Goal: Transaction & Acquisition: Purchase product/service

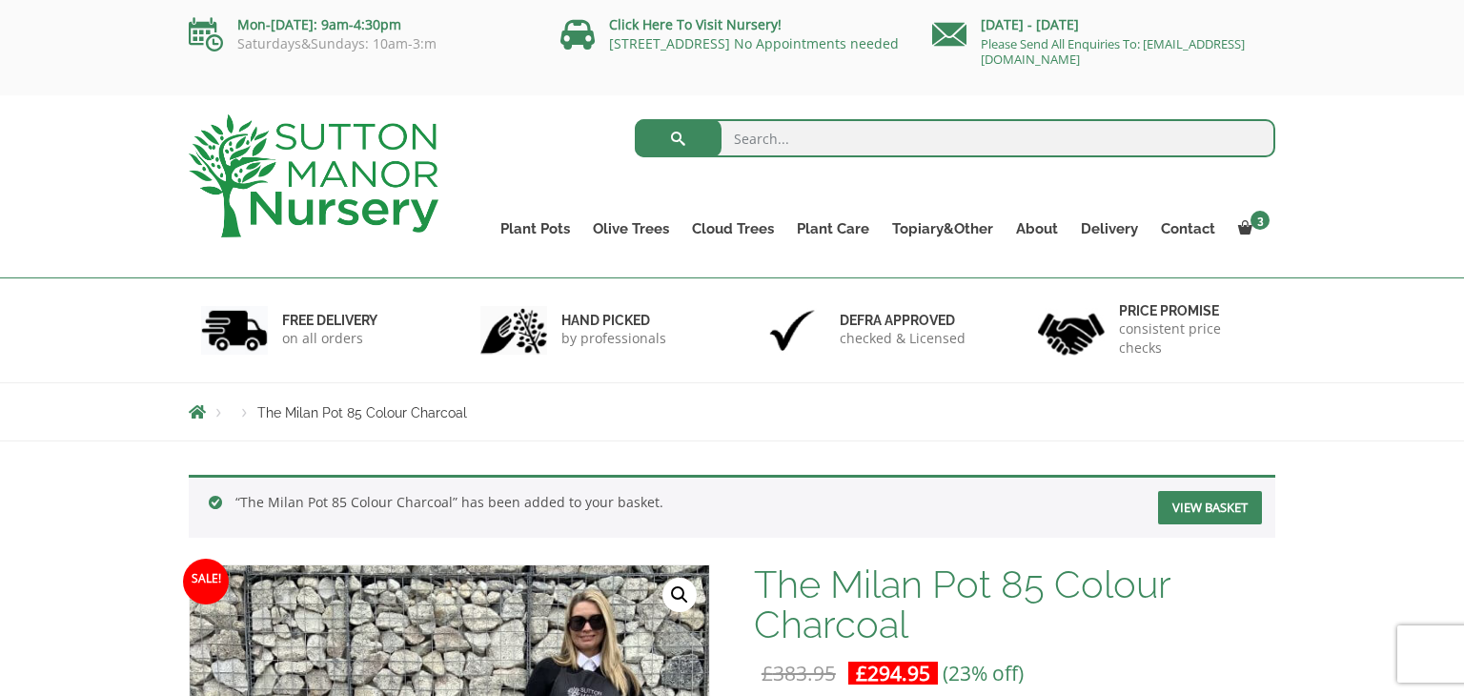
click at [1387, 428] on div "Products The Milan Pot 85 Colour Charcoal" at bounding box center [732, 411] width 1464 height 59
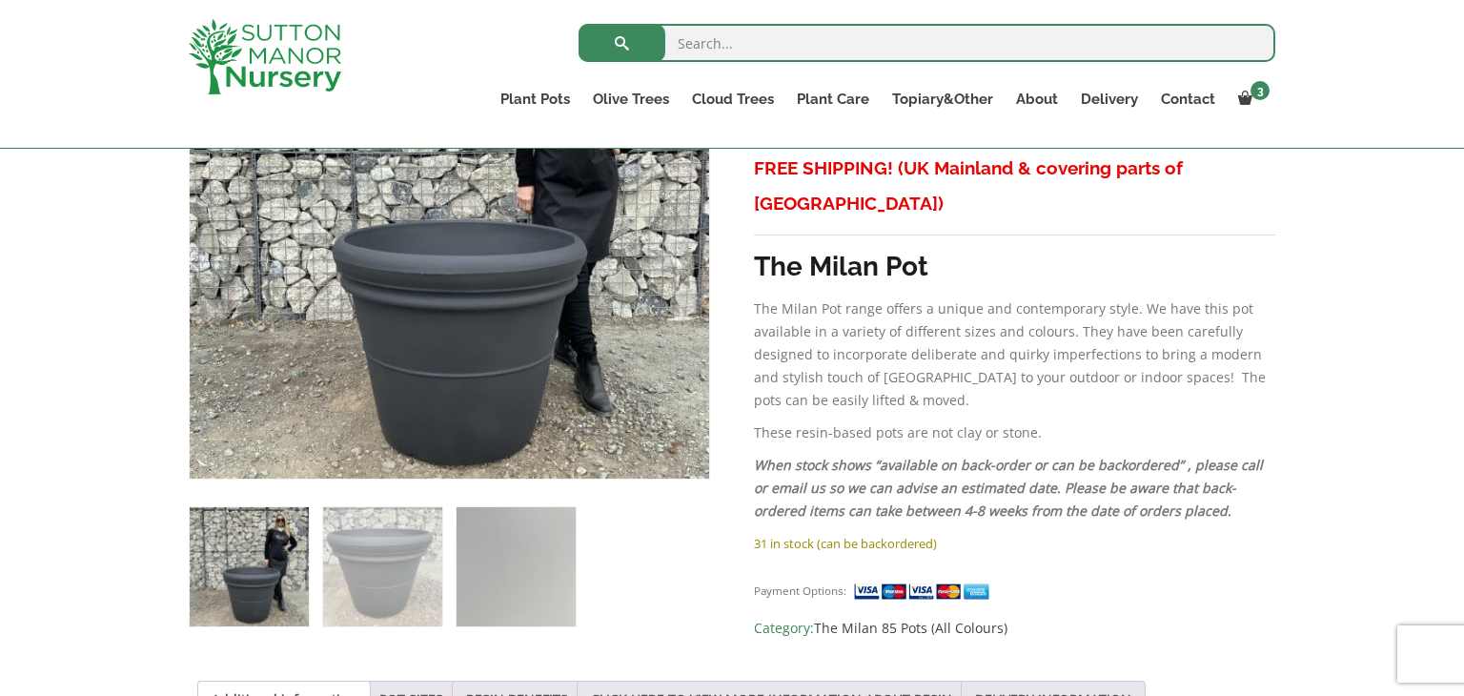
scroll to position [534, 0]
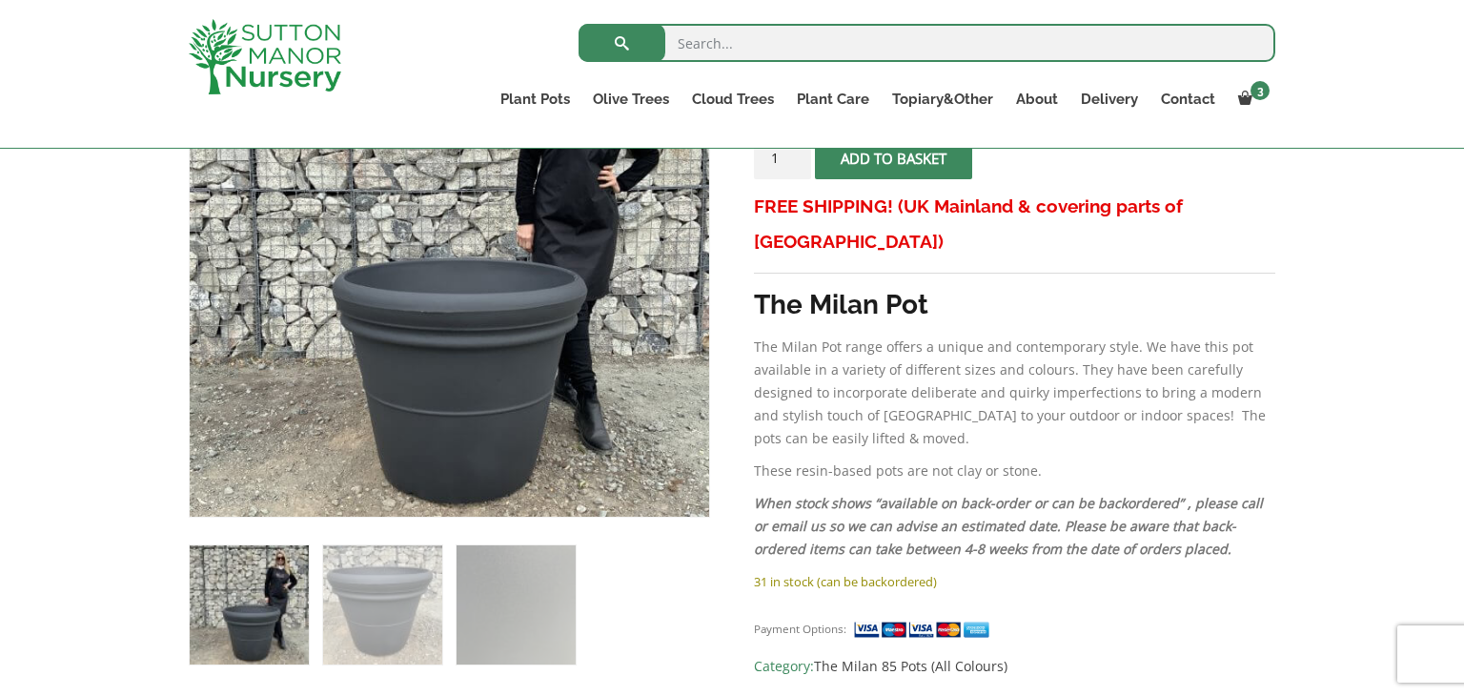
click at [1356, 432] on div "“The Milan Pot 85 Colour Charcoal” has been added to your basket. View basket S…" at bounding box center [732, 656] width 1464 height 1567
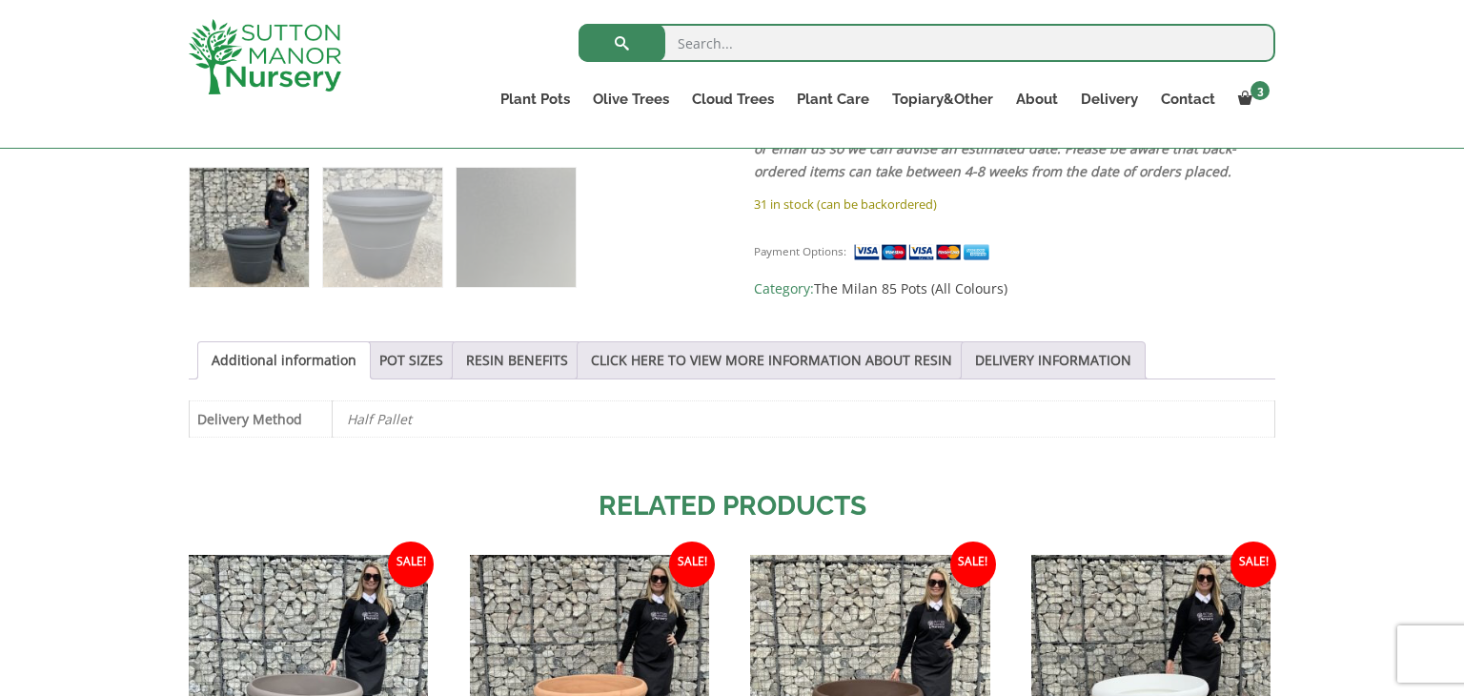
scroll to position [915, 0]
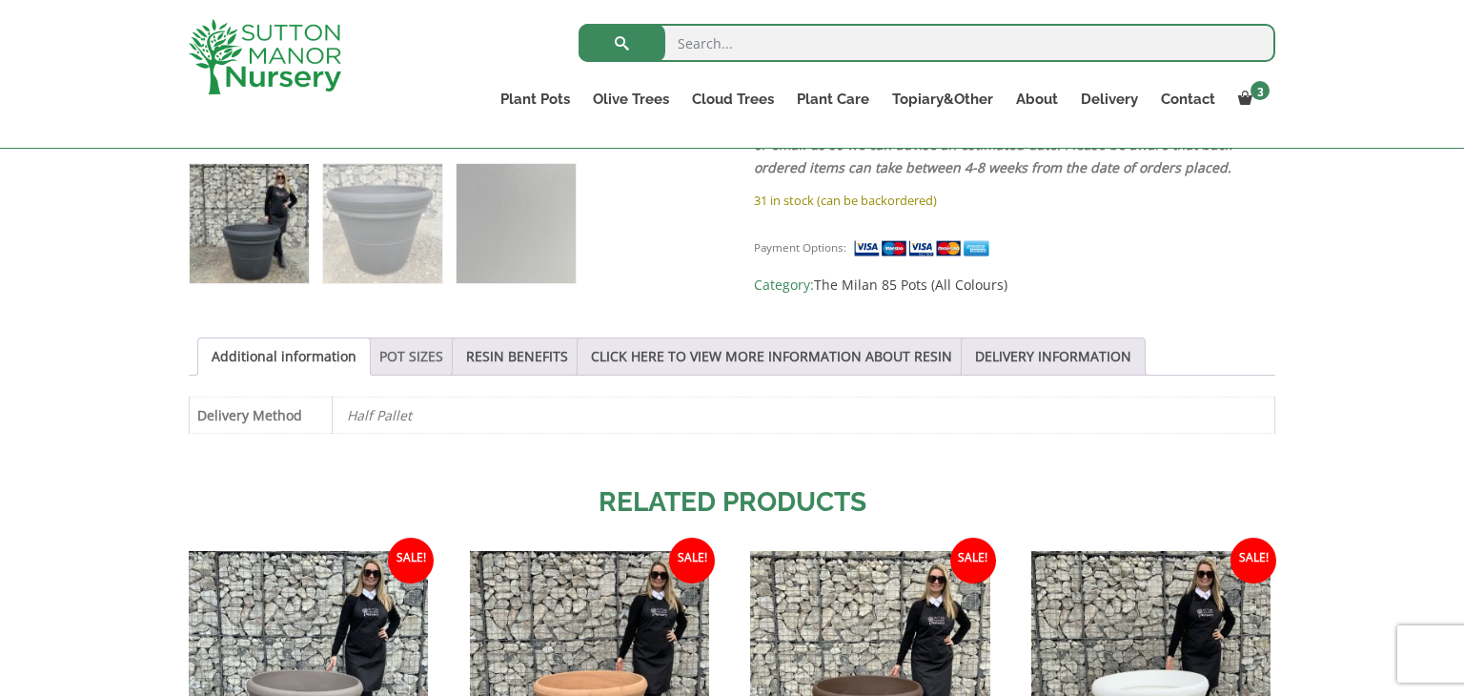
click at [414, 351] on link "POT SIZES" at bounding box center [411, 356] width 64 height 36
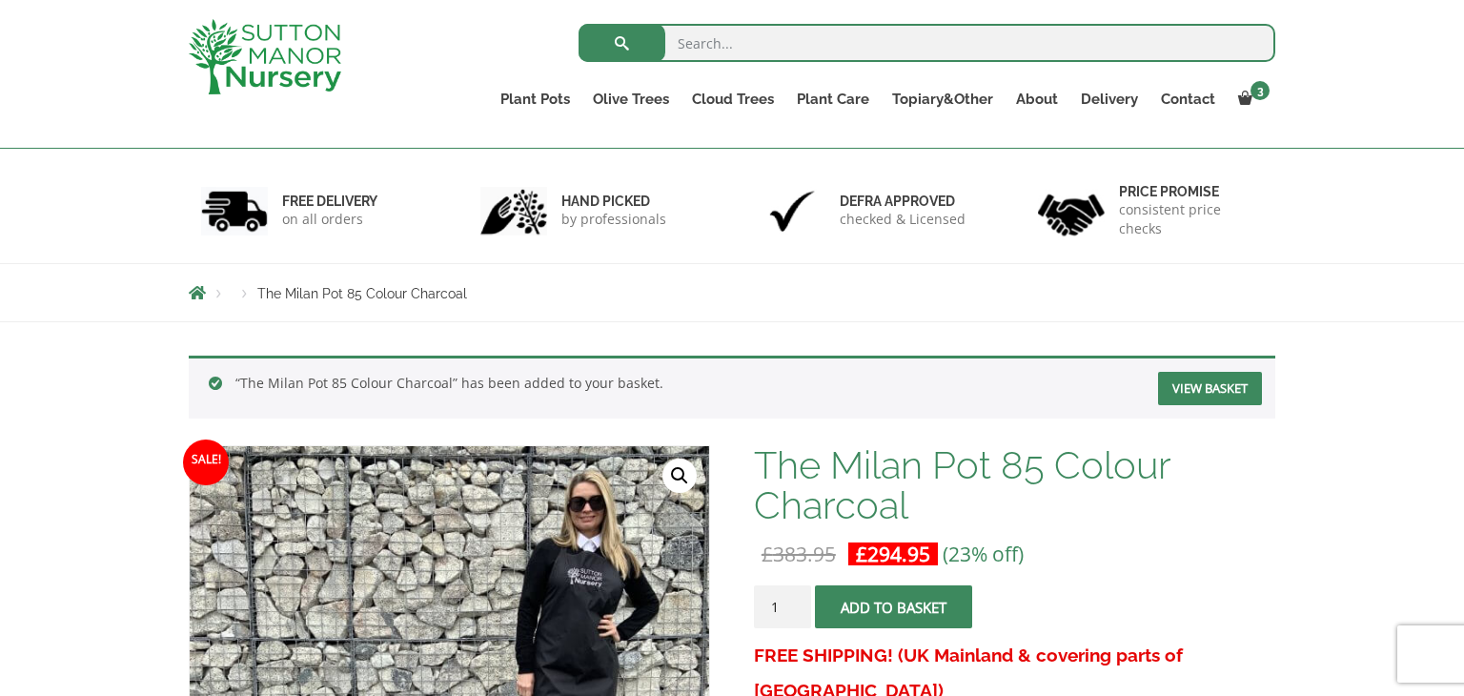
scroll to position [76, 0]
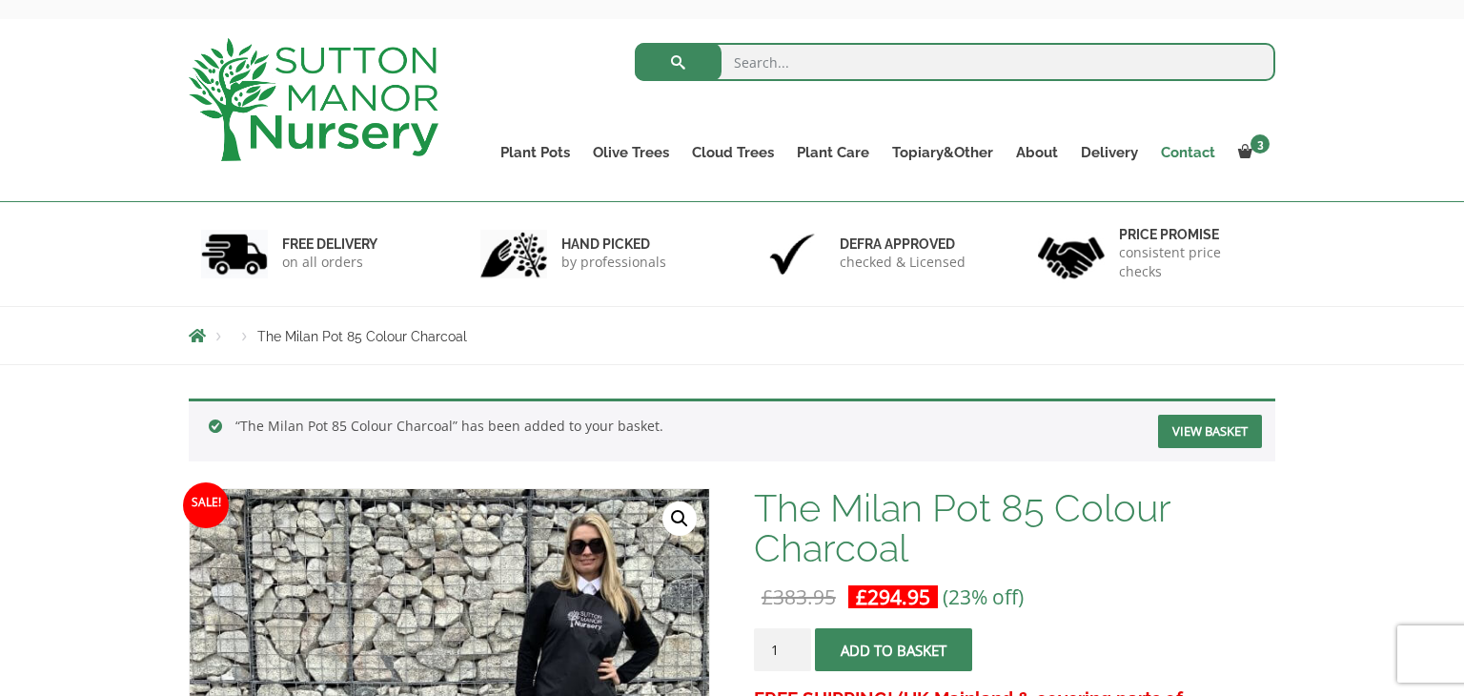
click at [1188, 153] on link "Contact" at bounding box center [1188, 152] width 77 height 27
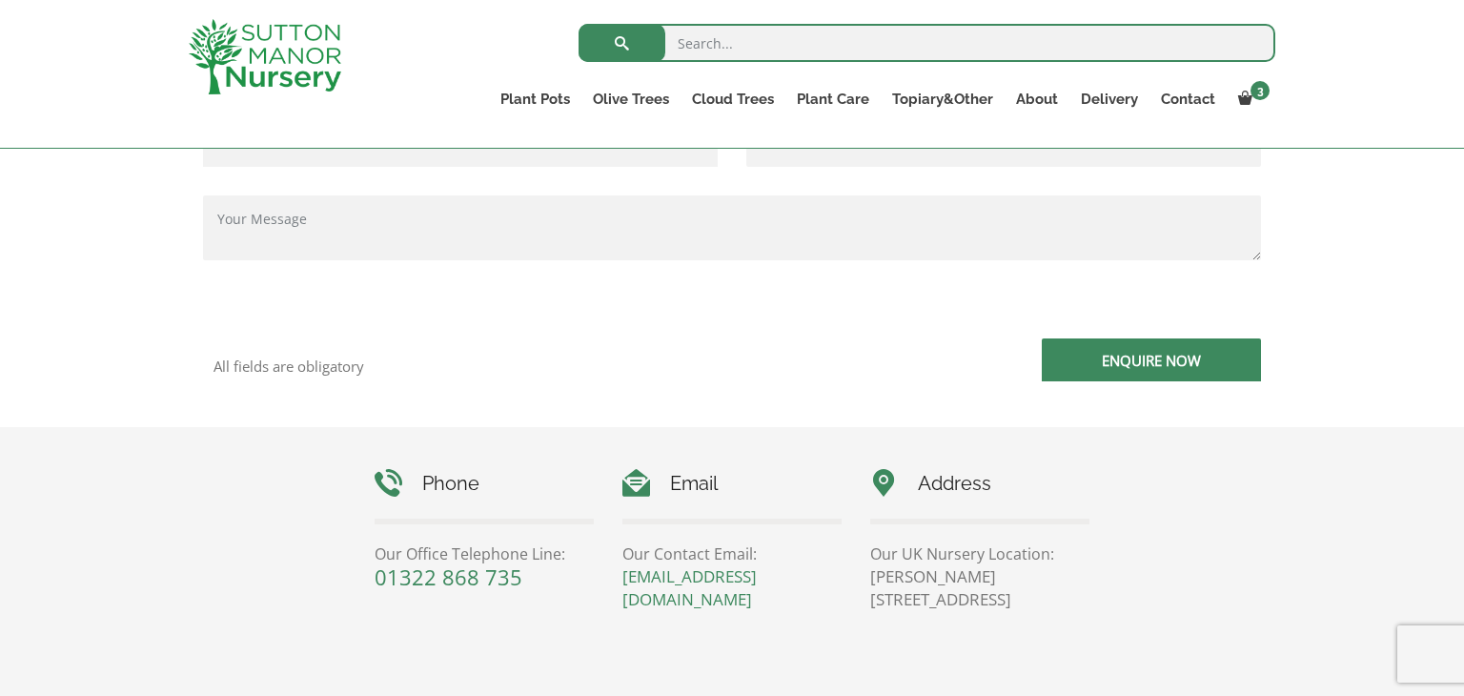
scroll to position [648, 0]
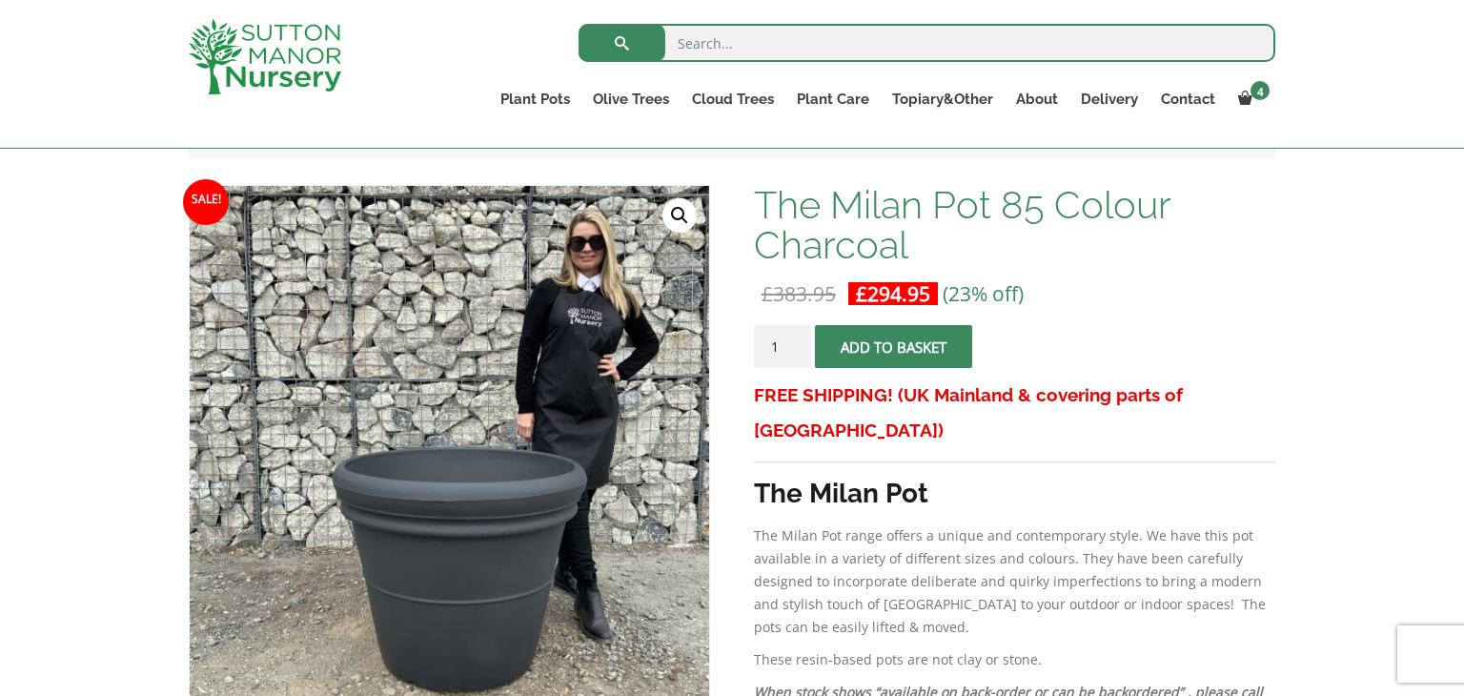
scroll to position [343, 0]
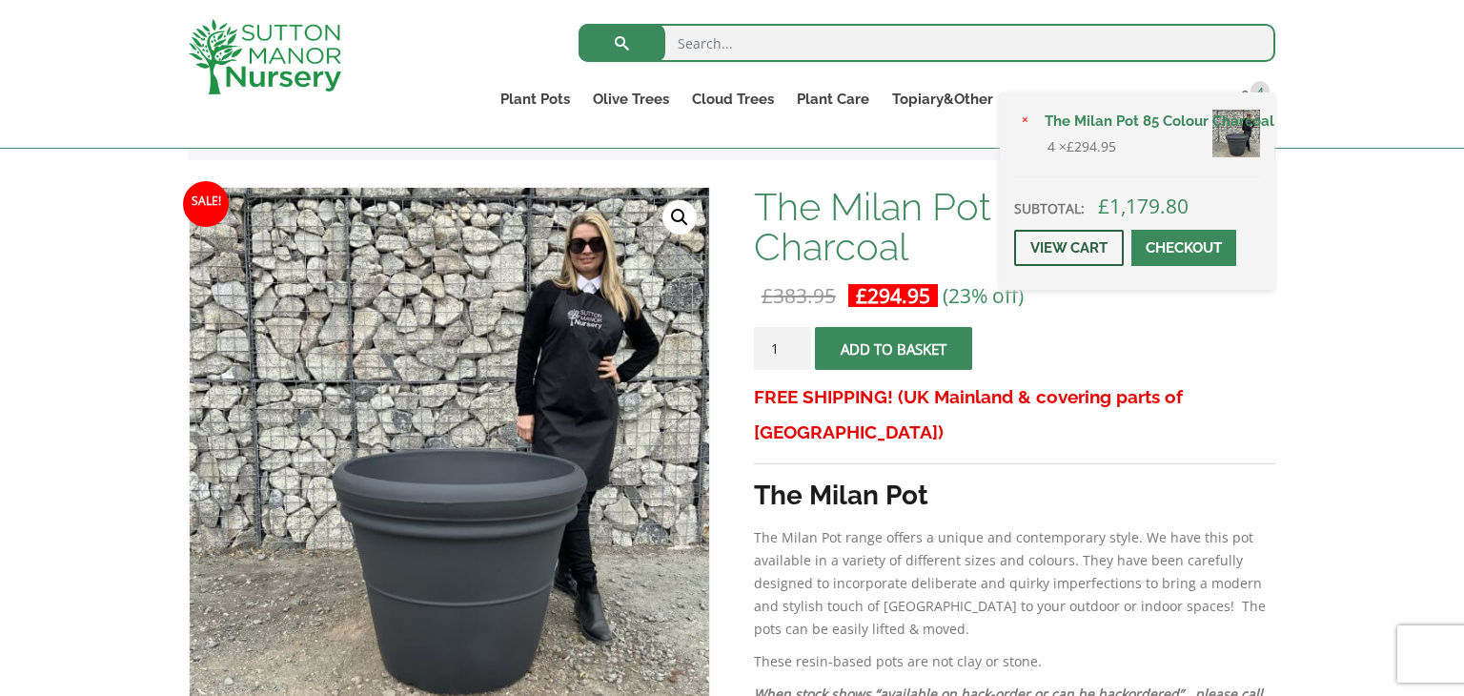
click at [1078, 257] on link "View cart" at bounding box center [1069, 248] width 110 height 36
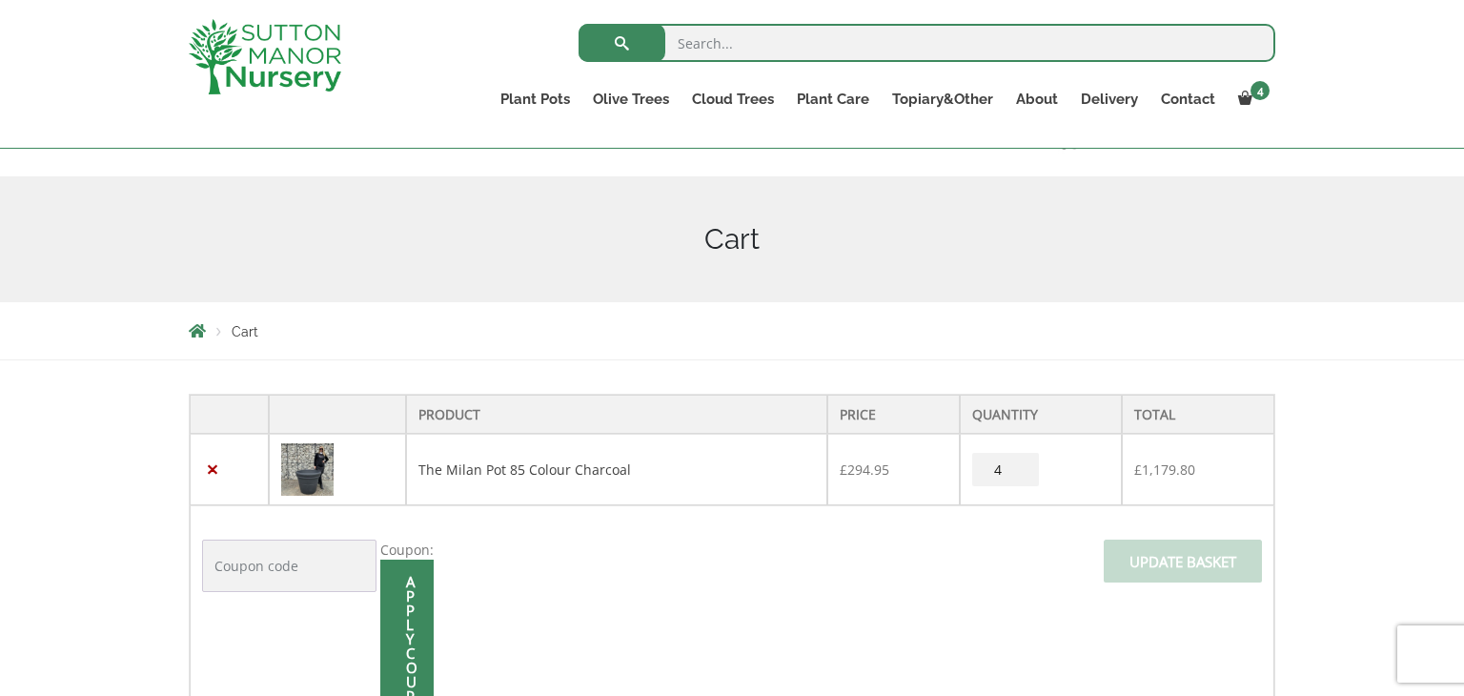
scroll to position [305, 0]
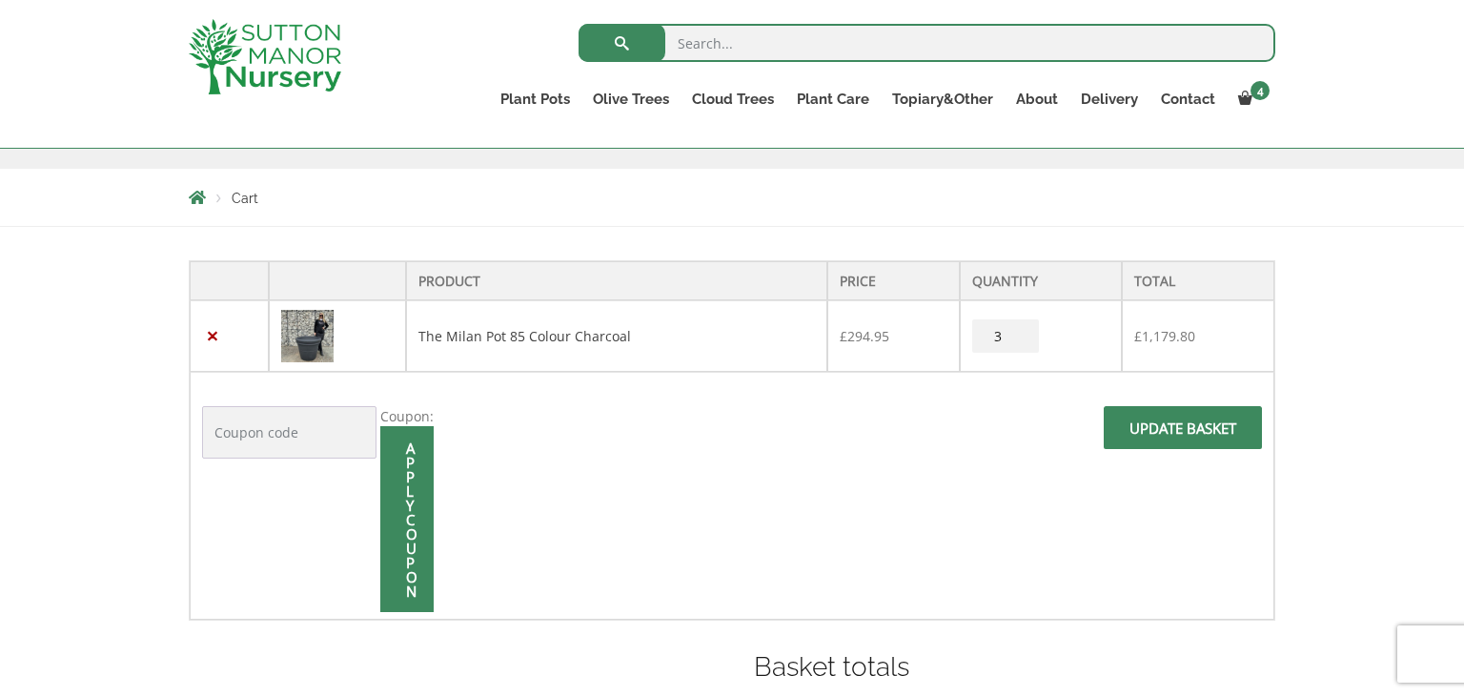
click at [1023, 340] on input "3" at bounding box center [1005, 335] width 67 height 33
click at [1023, 340] on input "2" at bounding box center [1005, 335] width 67 height 33
type input "1"
click at [1023, 340] on input "1" at bounding box center [1005, 335] width 67 height 33
click at [1183, 434] on span at bounding box center [1183, 434] width 0 height 0
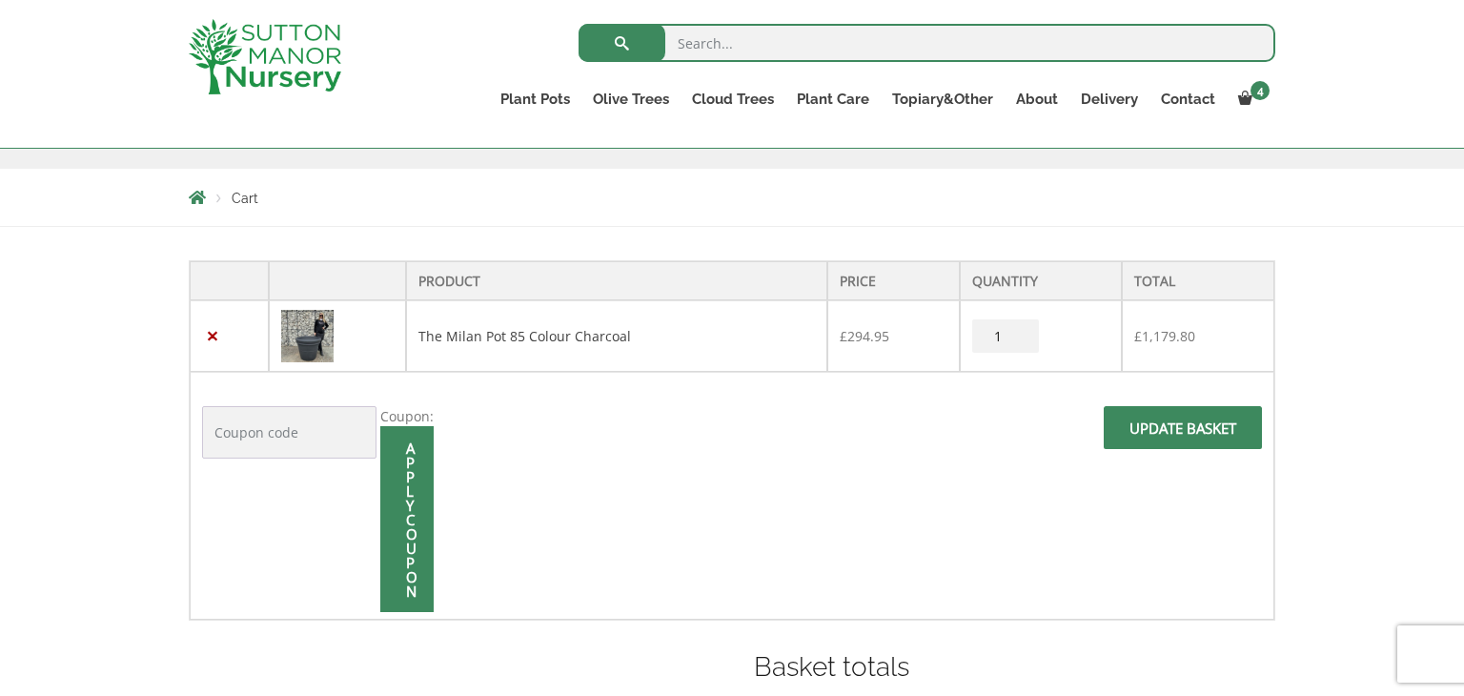
click at [1183, 434] on span at bounding box center [1183, 434] width 0 height 0
click at [1026, 337] on input "3" at bounding box center [1005, 335] width 67 height 33
click at [1026, 337] on input "2" at bounding box center [1005, 335] width 67 height 33
type input "1"
click at [1026, 337] on input "1" at bounding box center [1005, 335] width 67 height 33
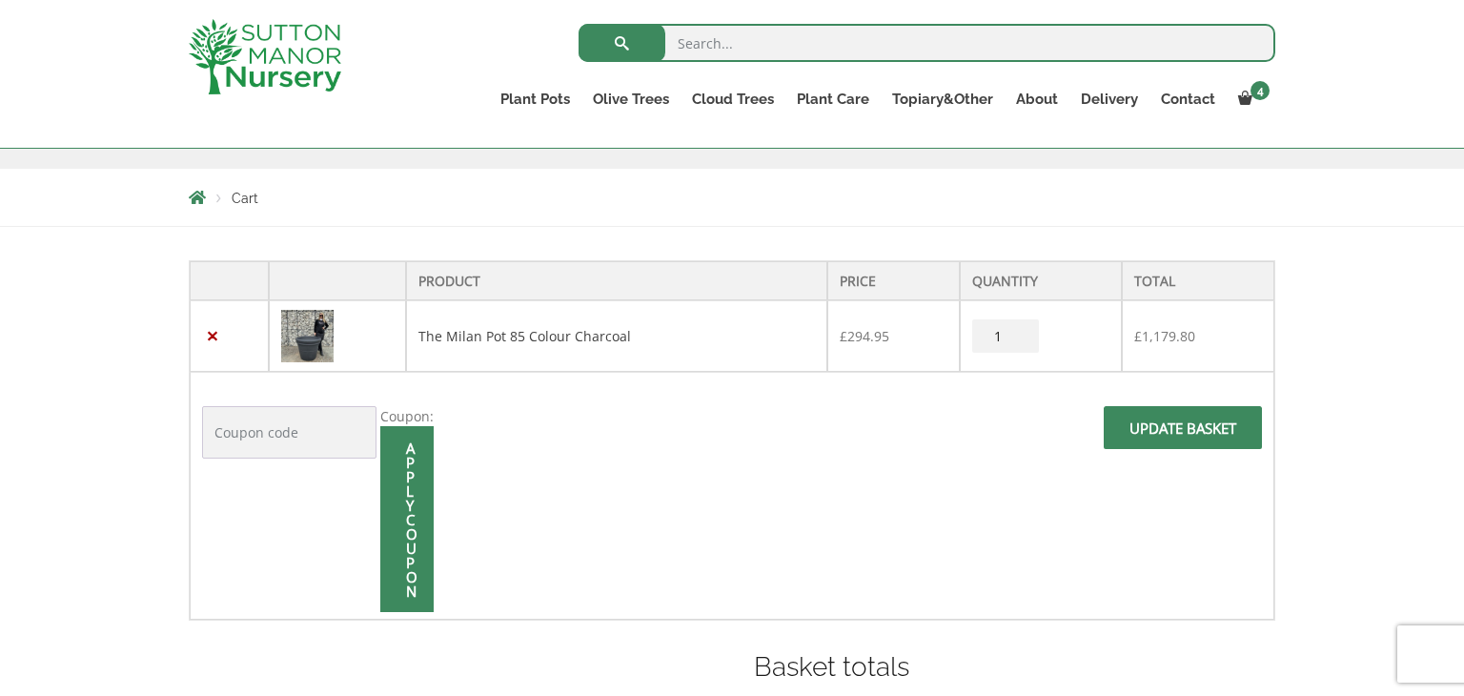
click at [1365, 376] on div "Product Price Quantity Total × The Milan Pot 85 Colour Charcoal £ 294.95 The Mi…" at bounding box center [732, 612] width 1464 height 770
click at [1195, 419] on input "Update basket" at bounding box center [1183, 427] width 158 height 43
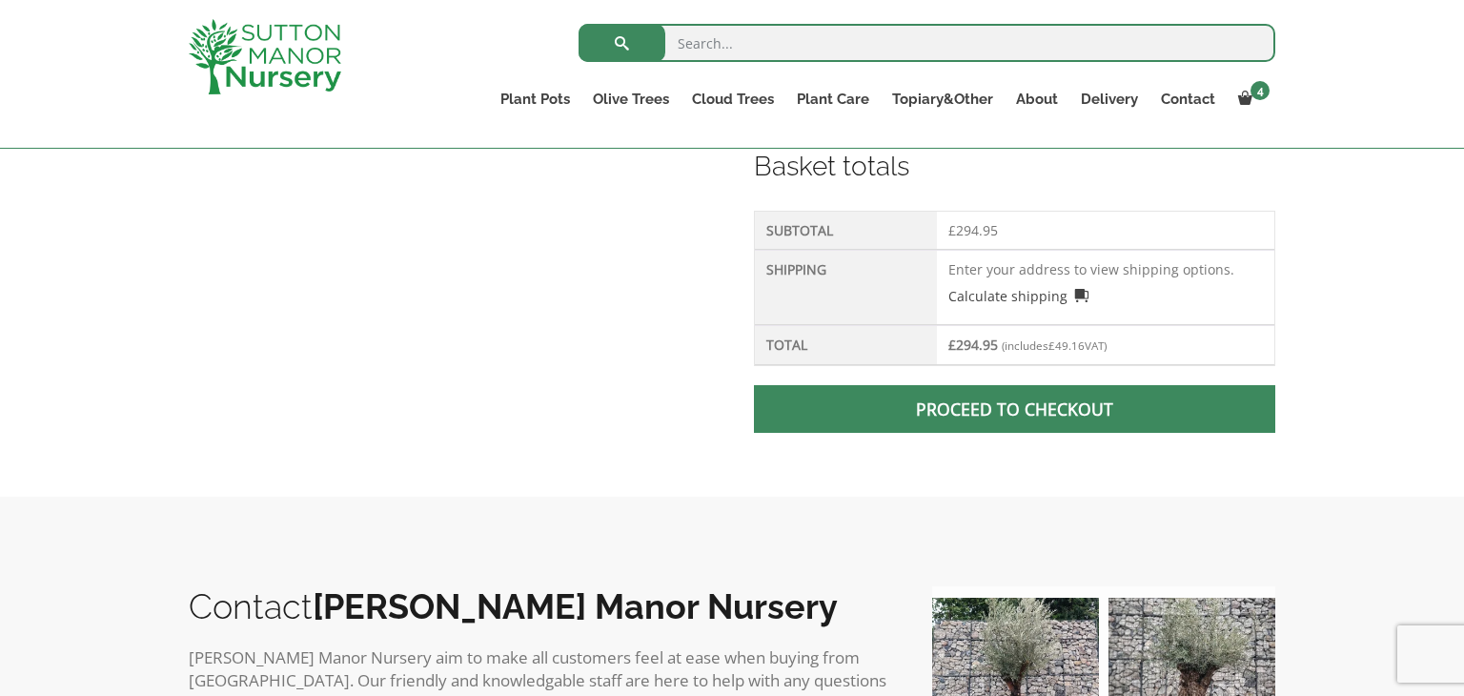
scroll to position [923, 0]
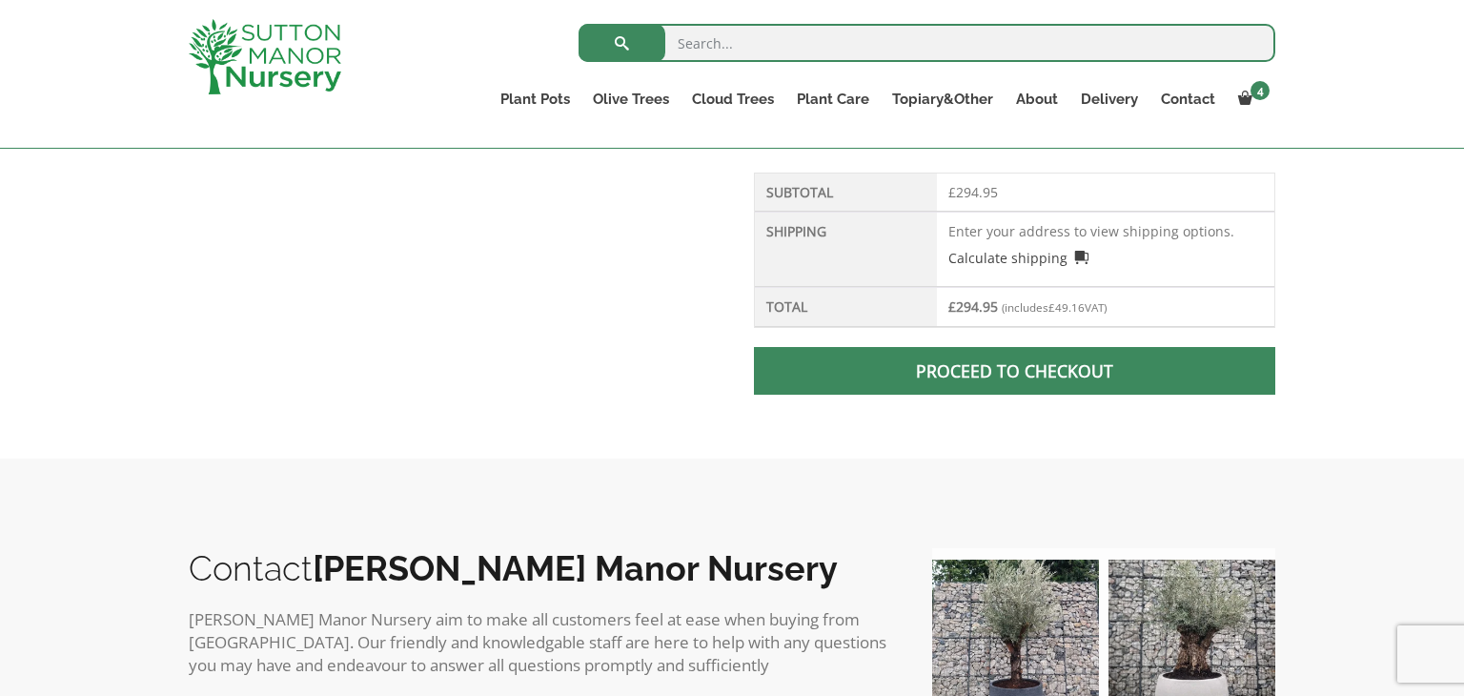
click at [1039, 372] on link "Proceed to checkout" at bounding box center [1014, 371] width 521 height 48
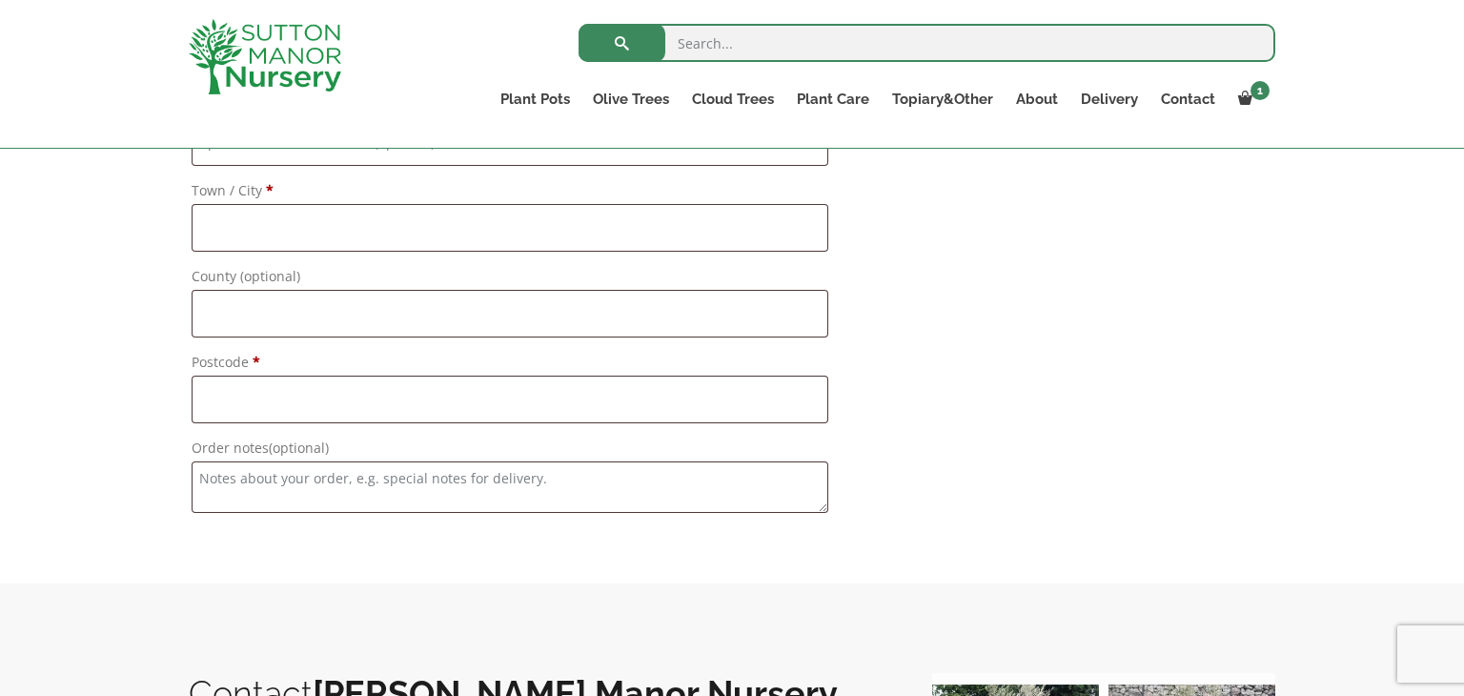
scroll to position [1983, 0]
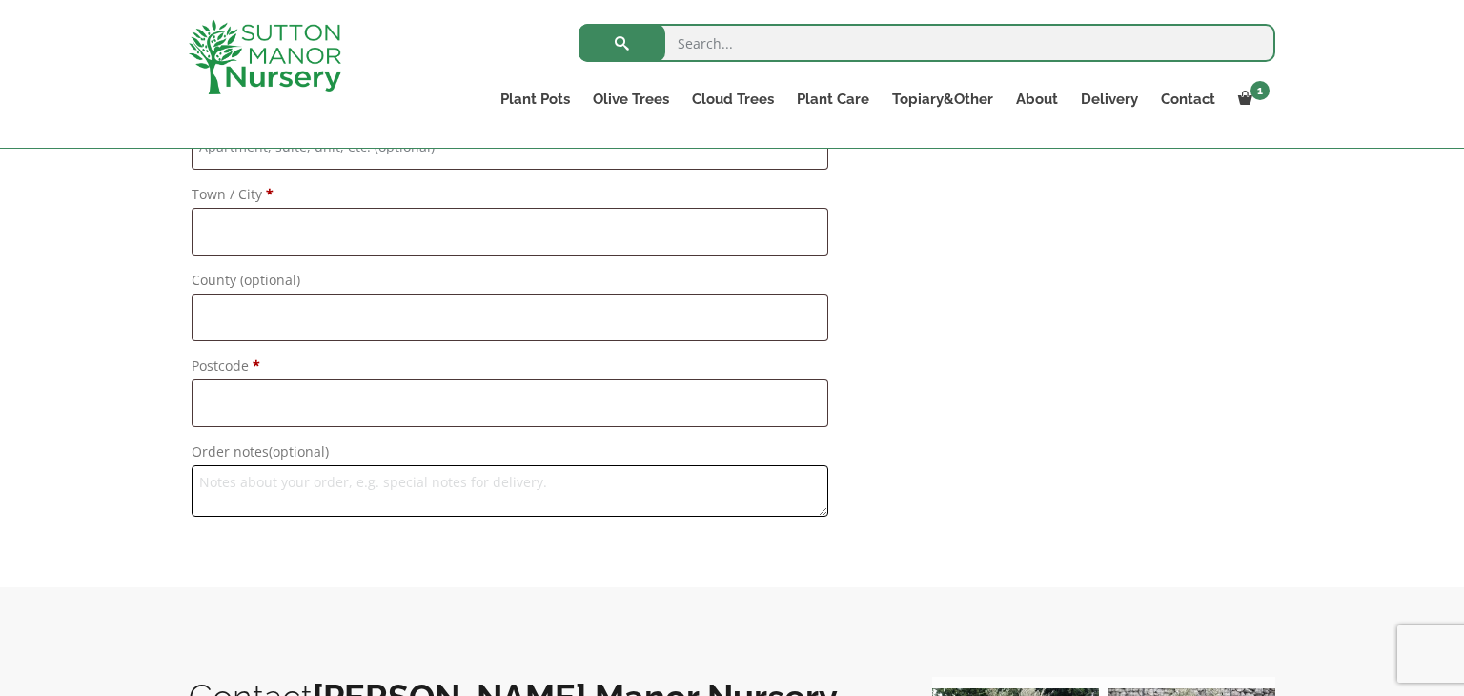
click at [267, 485] on textarea "Order notes (optional)" at bounding box center [510, 490] width 637 height 51
type textarea "Please drill drainage holes to the pot."
click at [479, 410] on input "Postcode *" at bounding box center [510, 403] width 637 height 48
type input "CW2 8HR"
type input "Sarah"
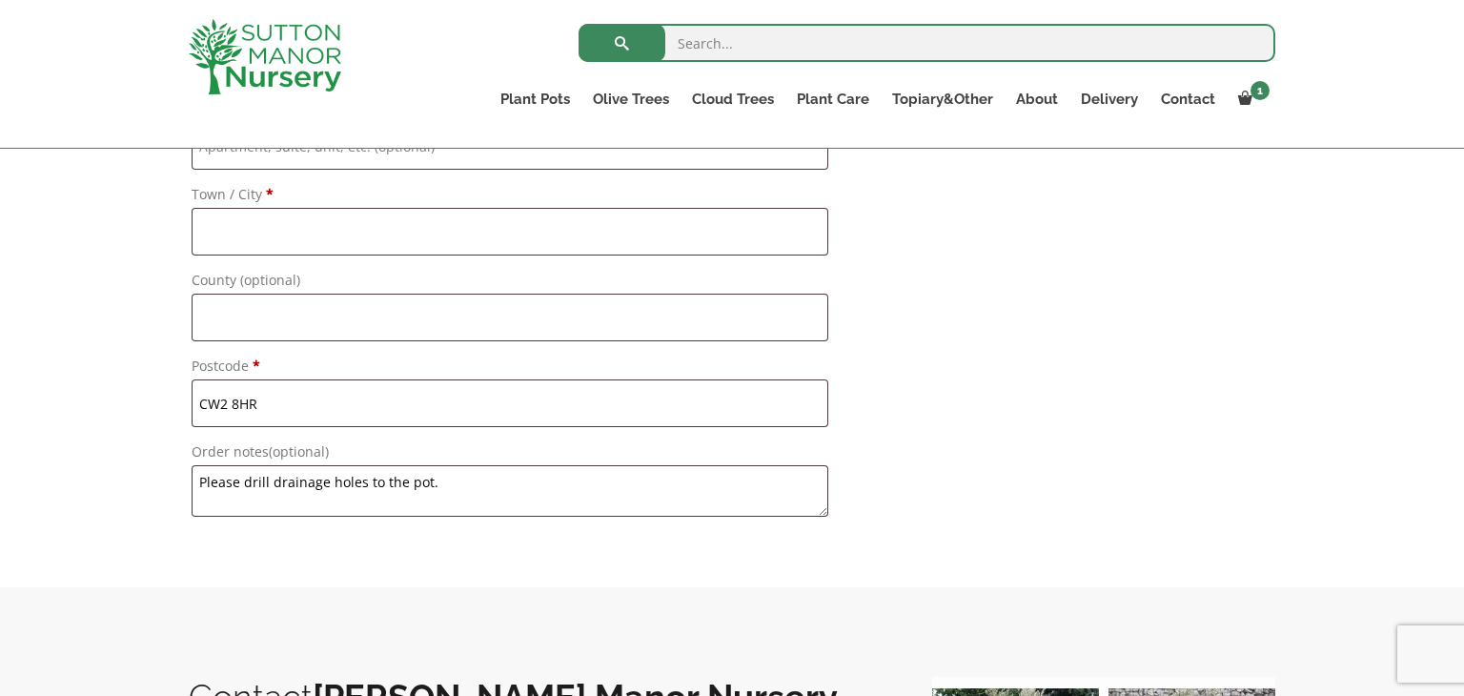
type input "Griffiths"
type input "11 Princess Grove,"
type input "[PERSON_NAME]"
type input "CREWE"
type input "[GEOGRAPHIC_DATA]"
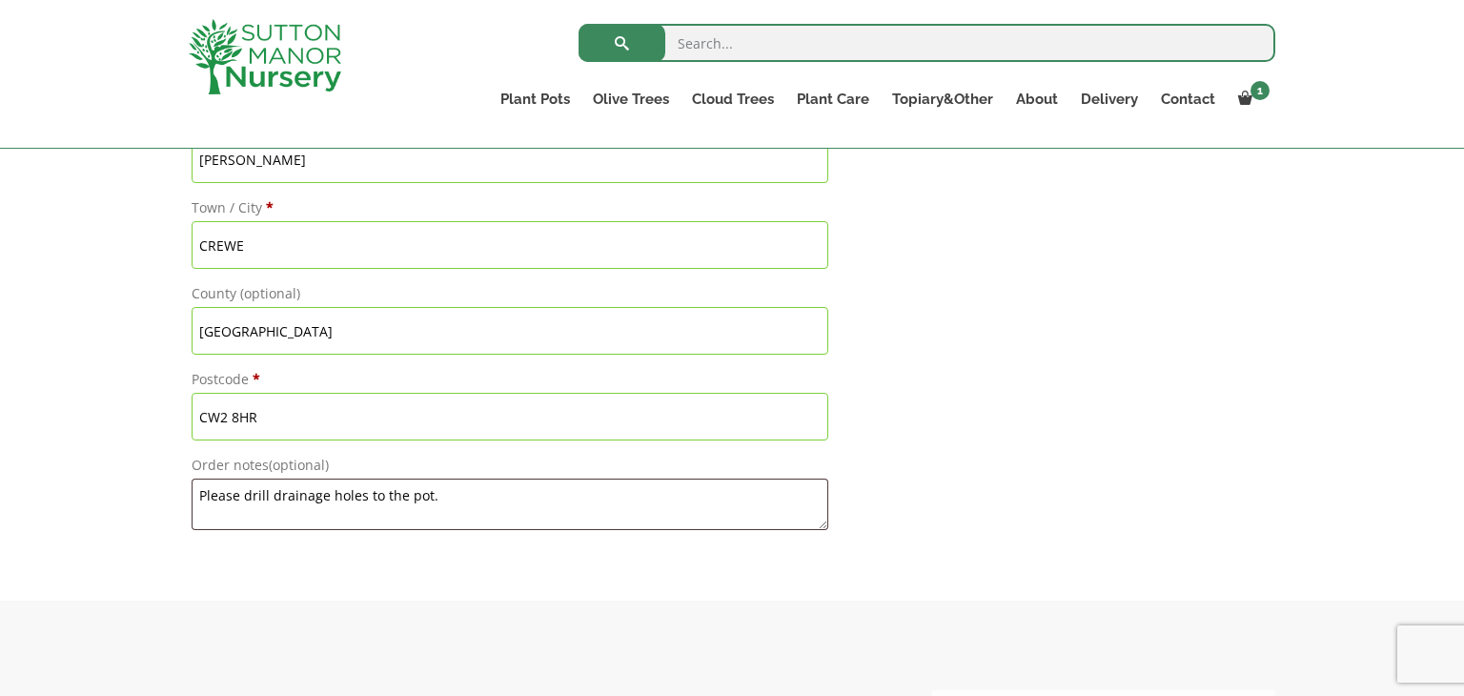
scroll to position [1962, 0]
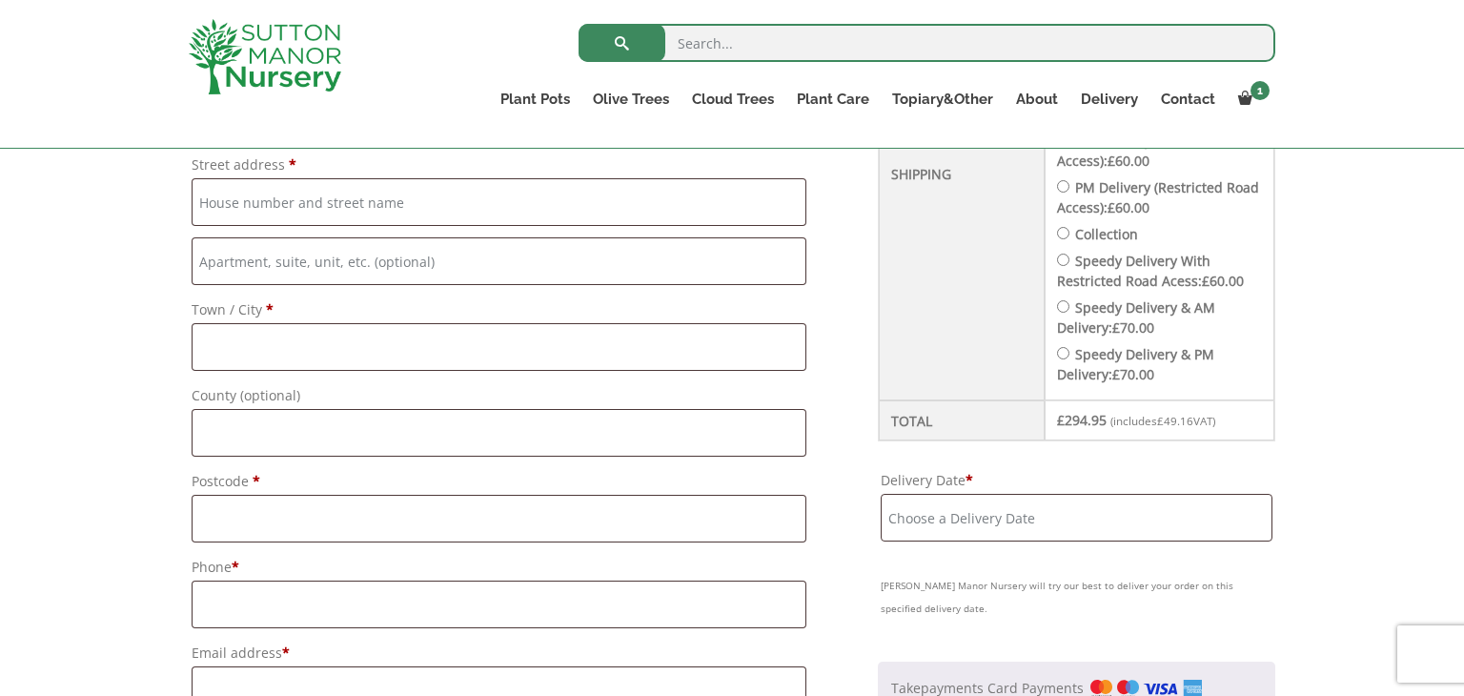
scroll to position [856, 0]
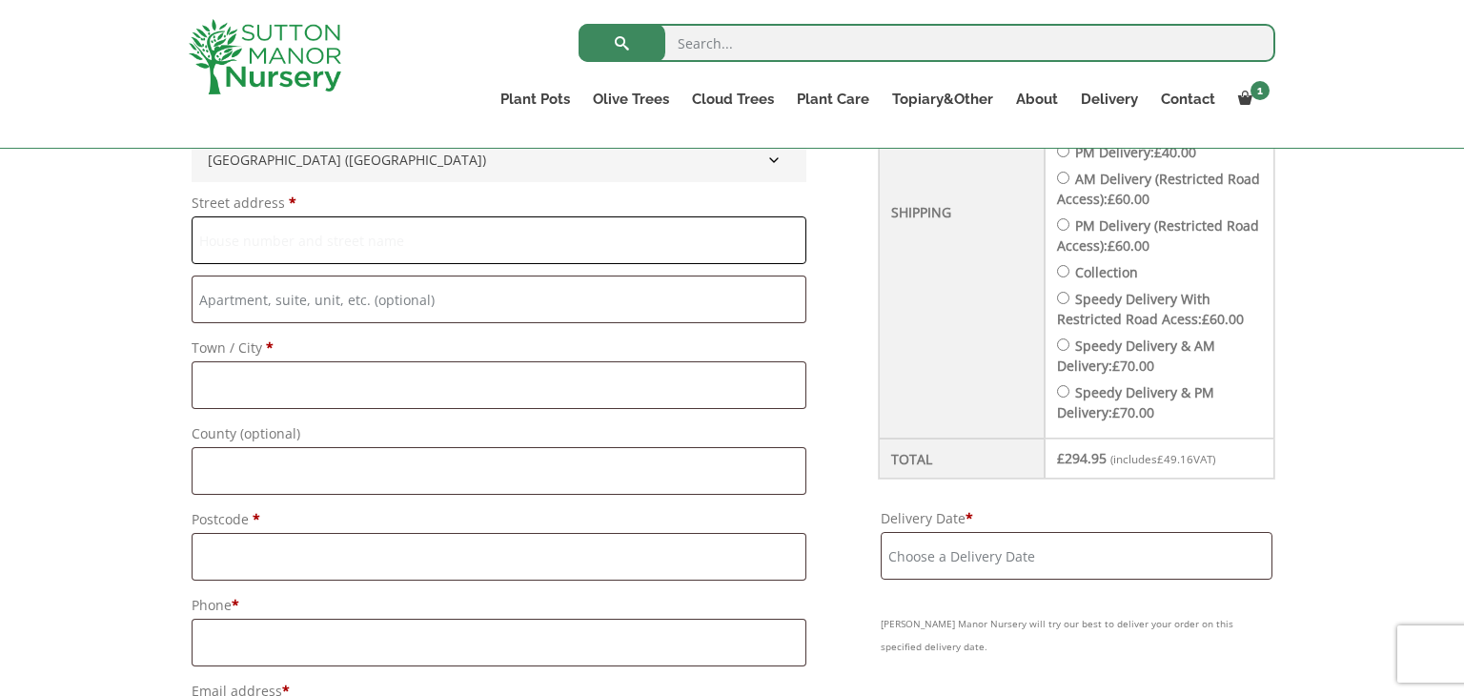
click at [318, 242] on input "Street address *" at bounding box center [499, 240] width 615 height 48
type input "11 Princess Grove,"
type input "Sarah"
type input "Griffiths"
type input "[PERSON_NAME]"
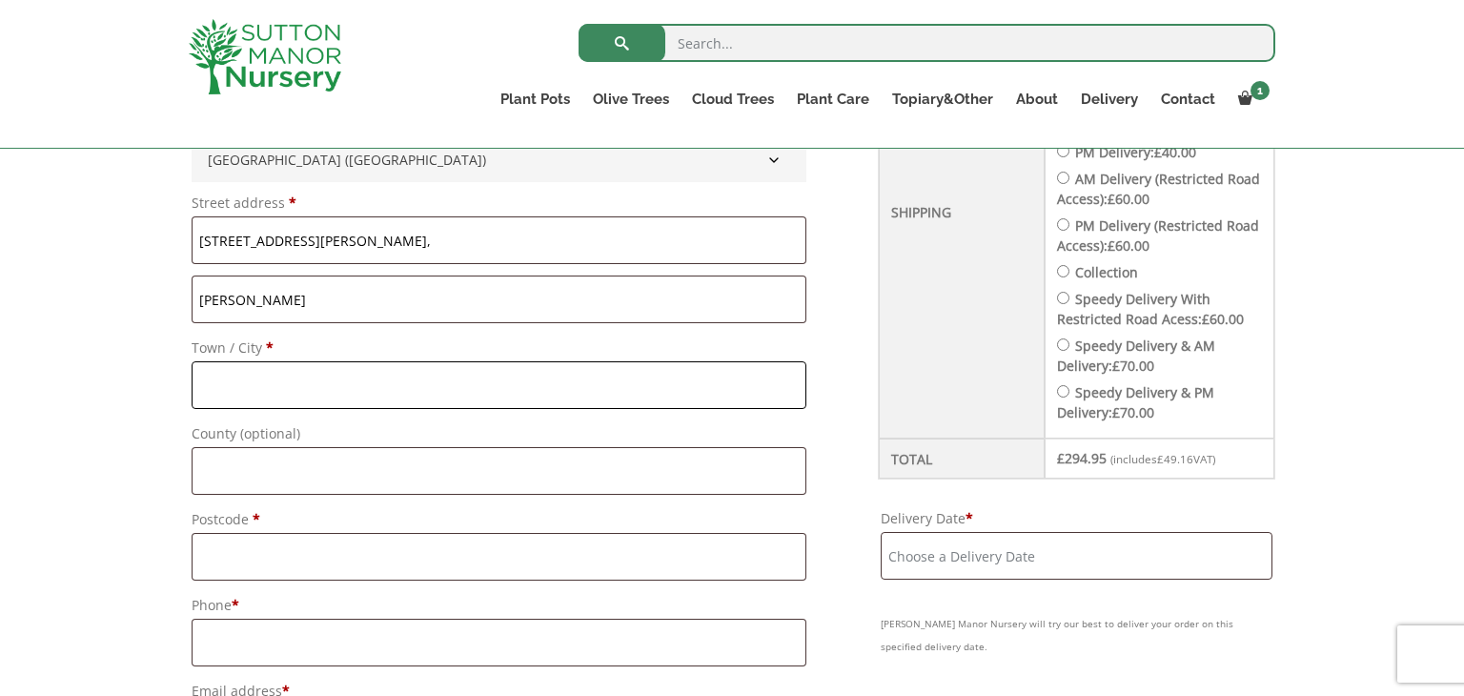
type input "CREWE"
type input "[GEOGRAPHIC_DATA]"
type input "CW2 8HR"
type input "07858914992"
type input "[EMAIL_ADDRESS][DOMAIN_NAME]"
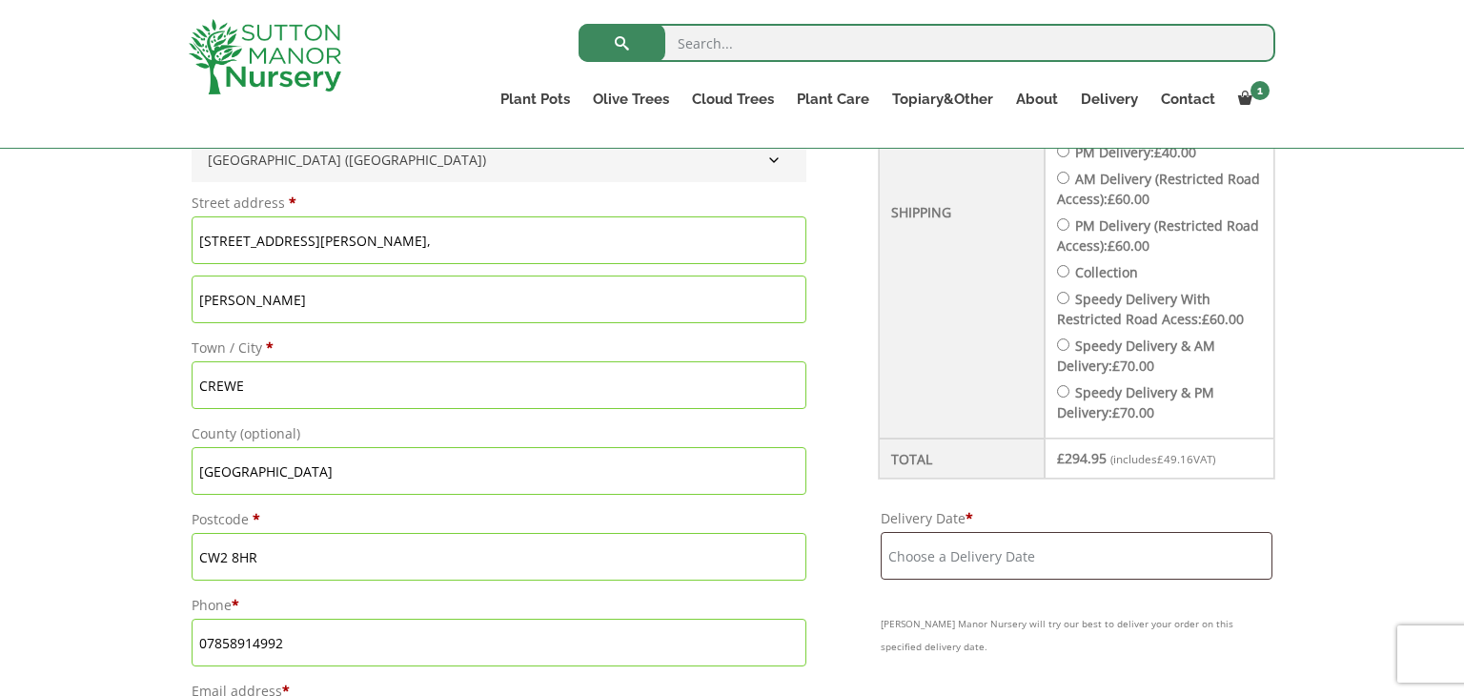
click at [68, 375] on div "Have a coupon? Click here to enter your code Apply coupon Billing details First…" at bounding box center [732, 695] width 1464 height 2038
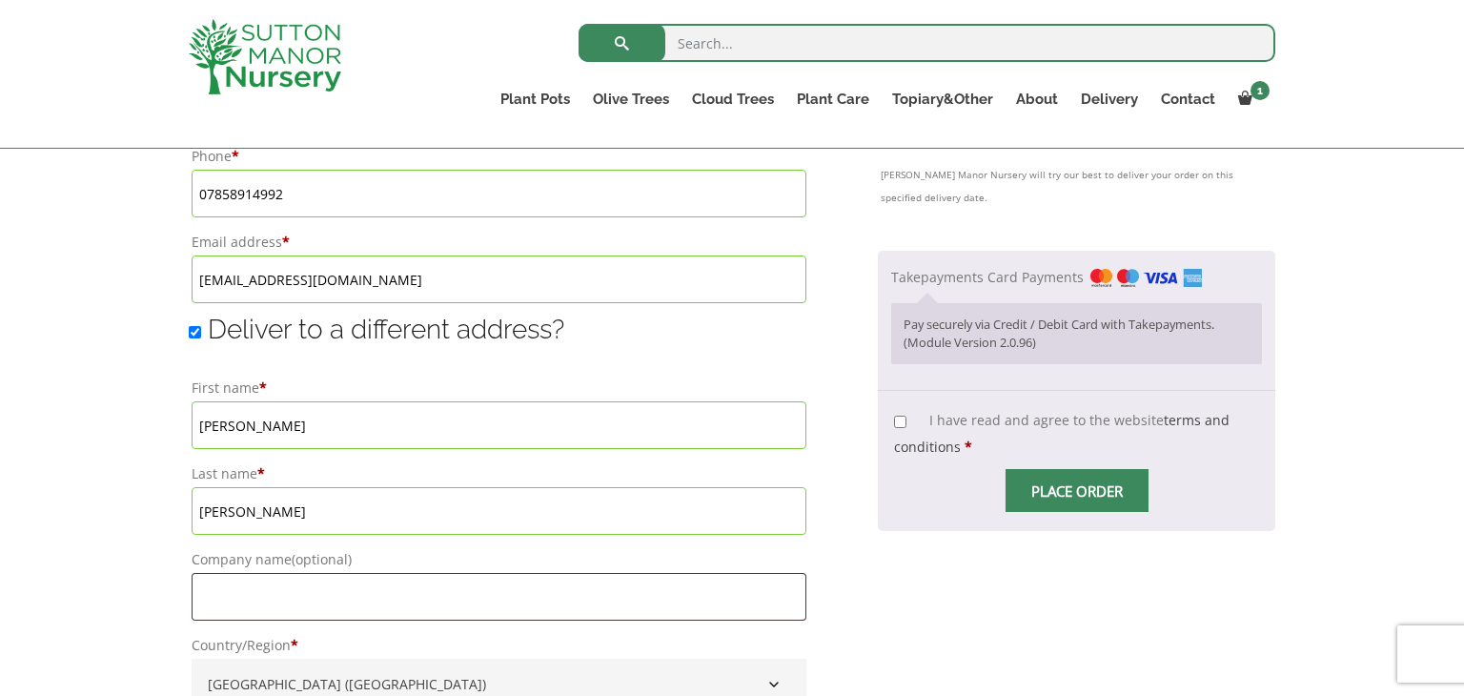
scroll to position [1449, 0]
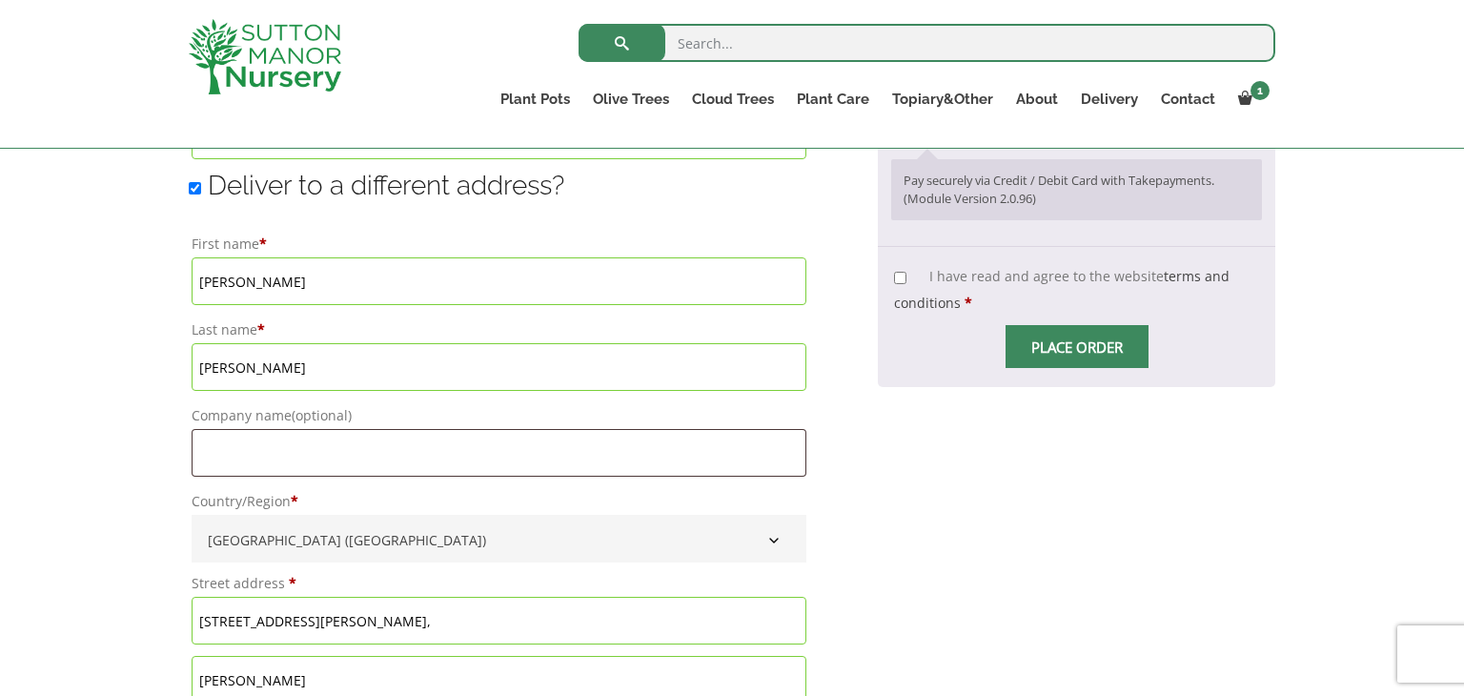
click at [200, 182] on input "Deliver to a different address?" at bounding box center [195, 188] width 12 height 12
checkbox input "false"
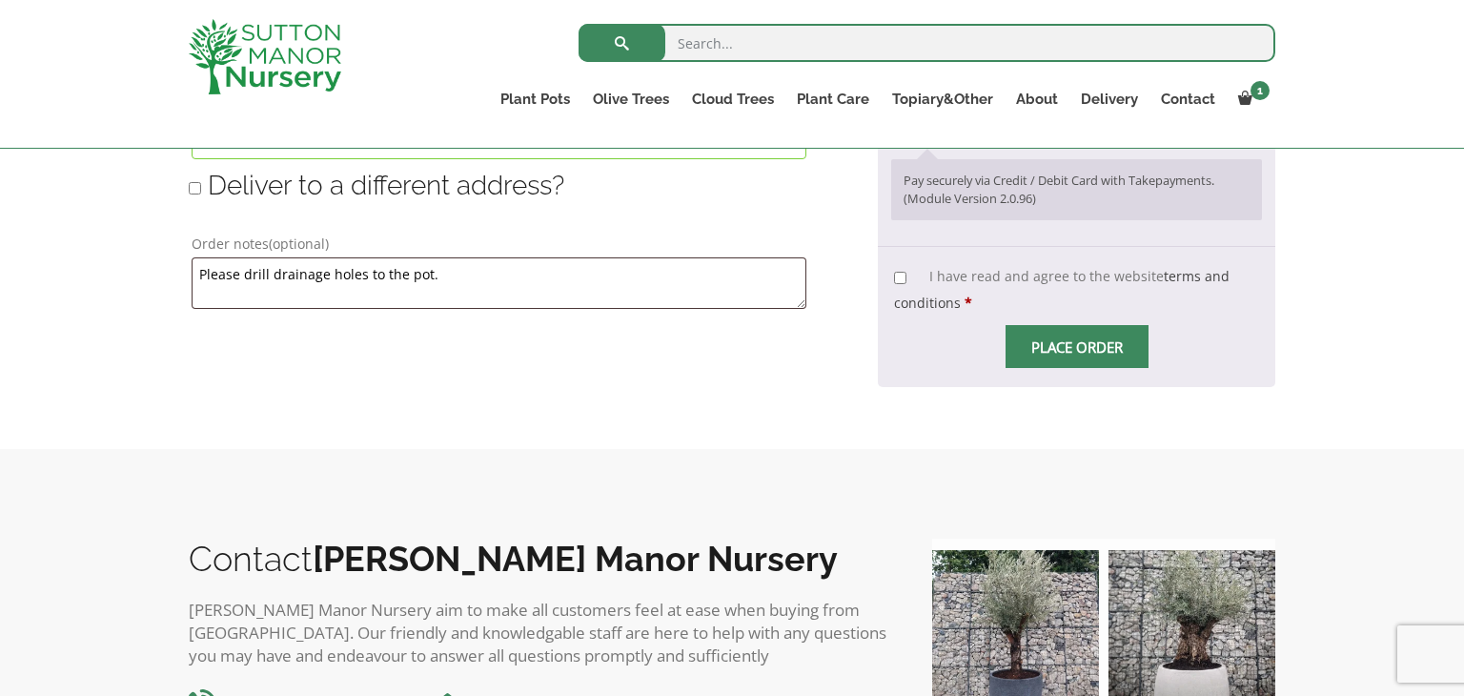
click at [907, 272] on input "I have read and agree to the website terms and conditions *" at bounding box center [900, 278] width 12 height 12
checkbox input "true"
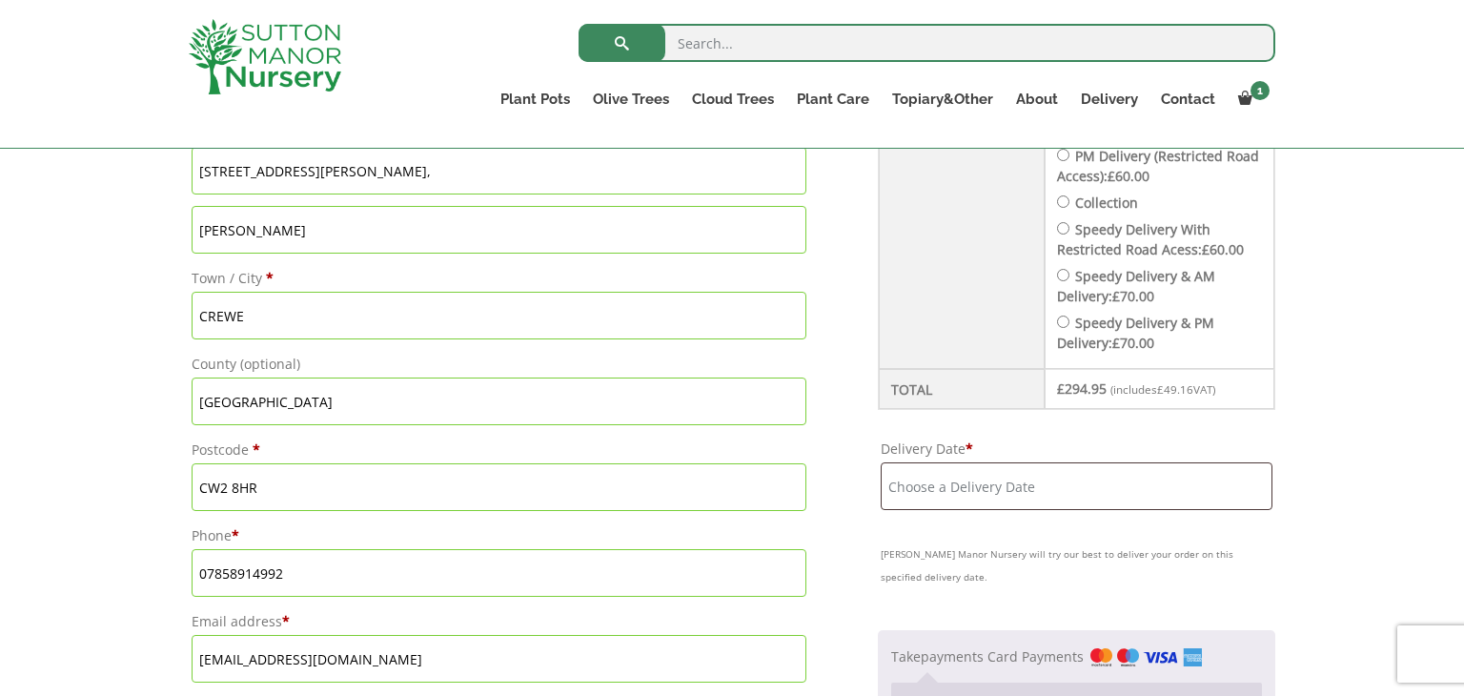
scroll to position [953, 0]
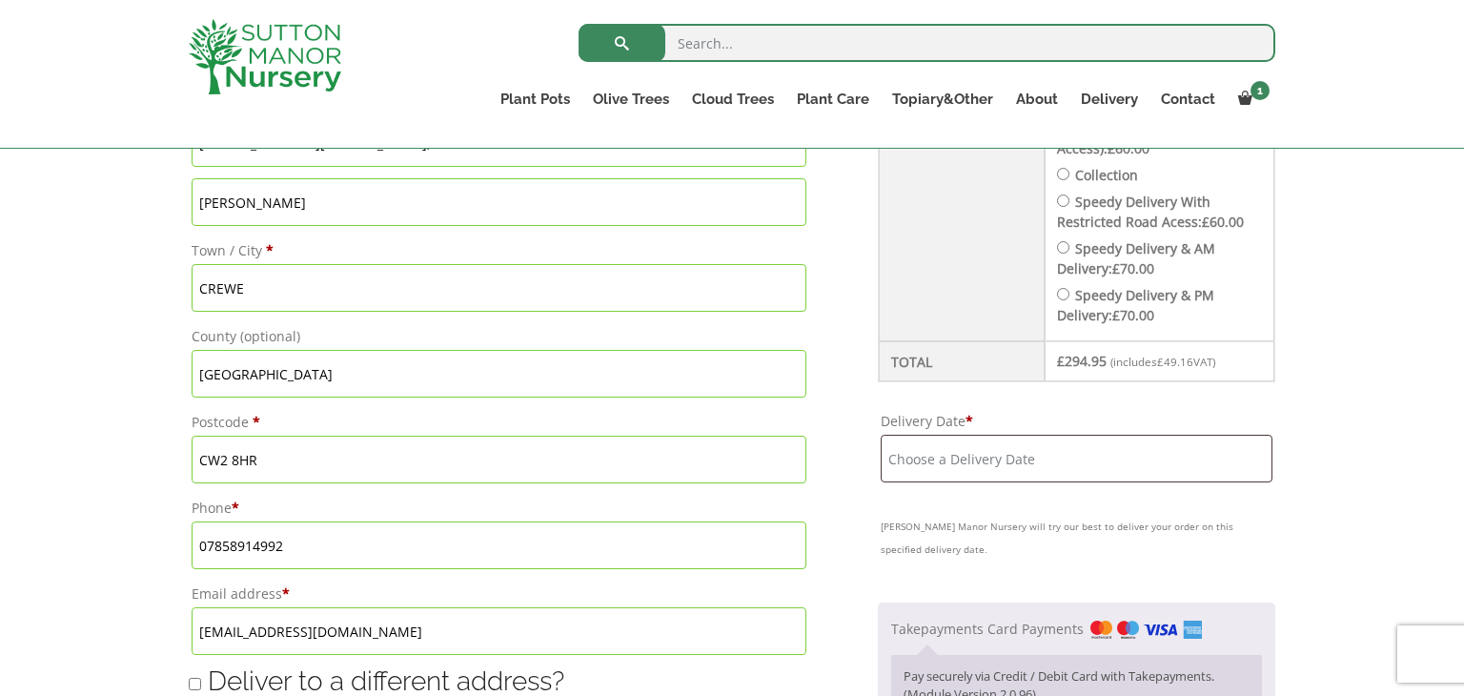
click at [1135, 463] on input "Delivery Date *" at bounding box center [1077, 459] width 392 height 48
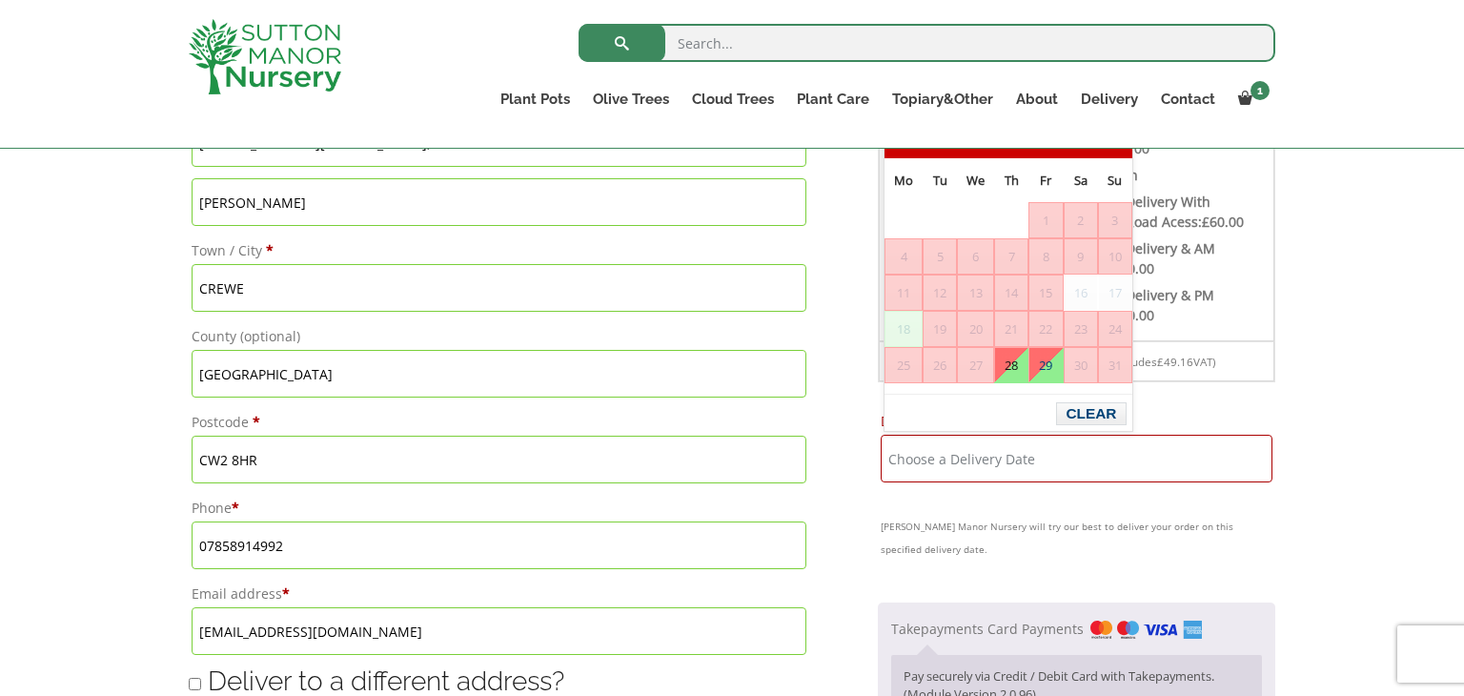
scroll to position [915, 0]
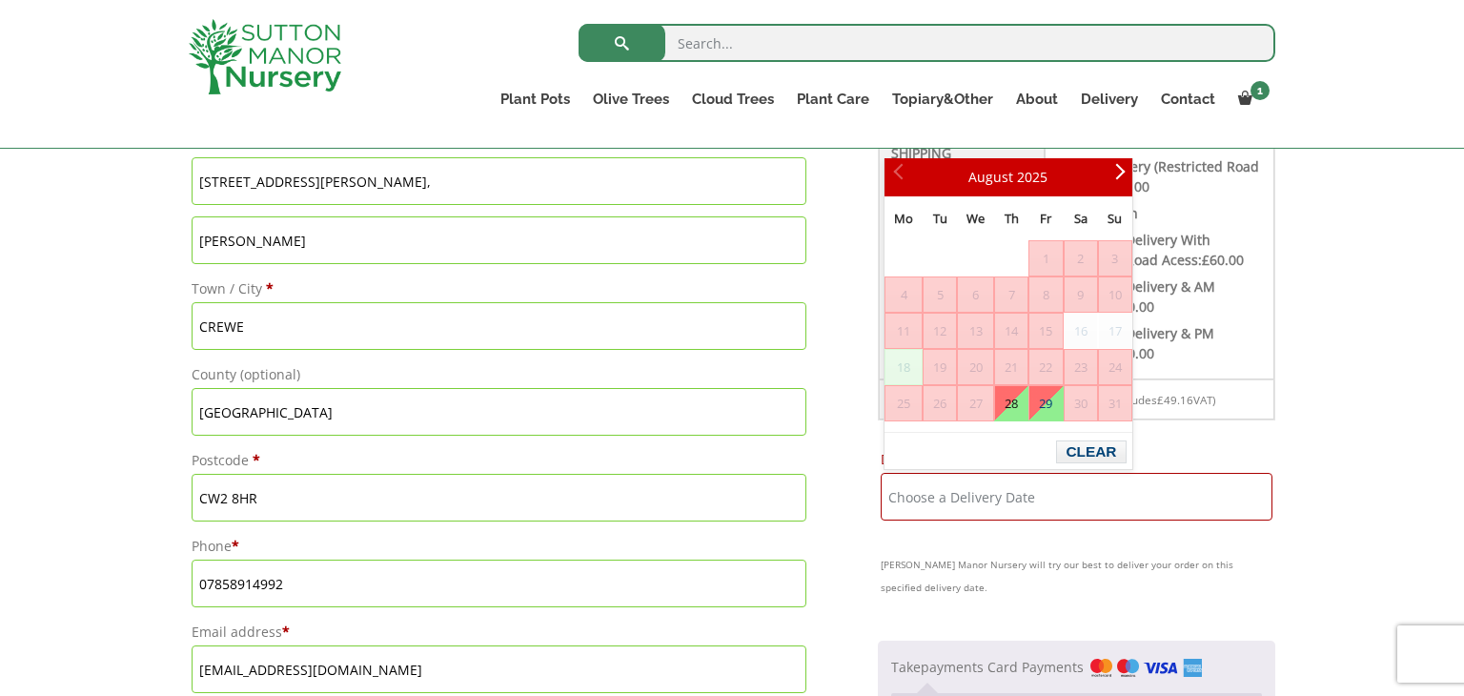
click at [1014, 407] on link "28" at bounding box center [1011, 403] width 32 height 34
type input "[DATE]"
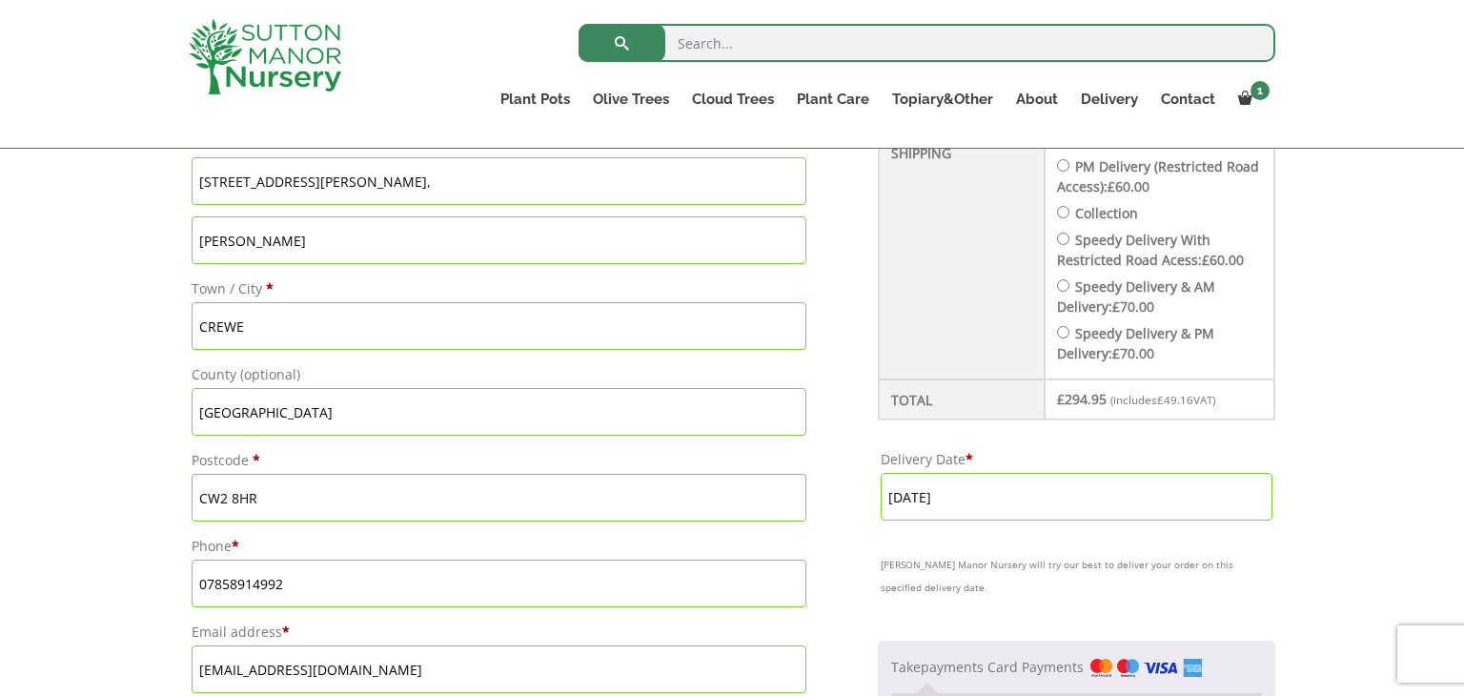
click at [1356, 472] on div "Have a coupon? Click here to enter your code Apply coupon Billing details First…" at bounding box center [732, 300] width 1464 height 1366
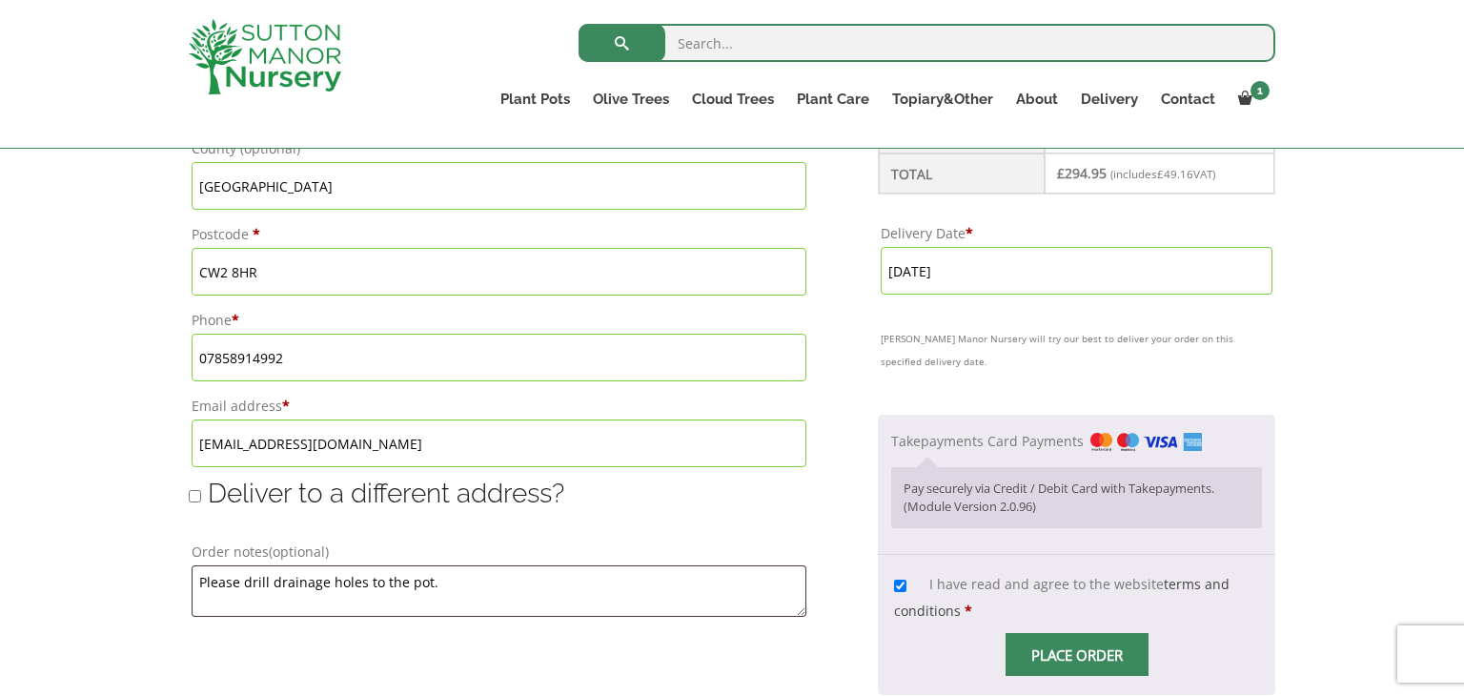
scroll to position [1144, 0]
click at [1075, 271] on input "[DATE]" at bounding box center [1077, 268] width 392 height 48
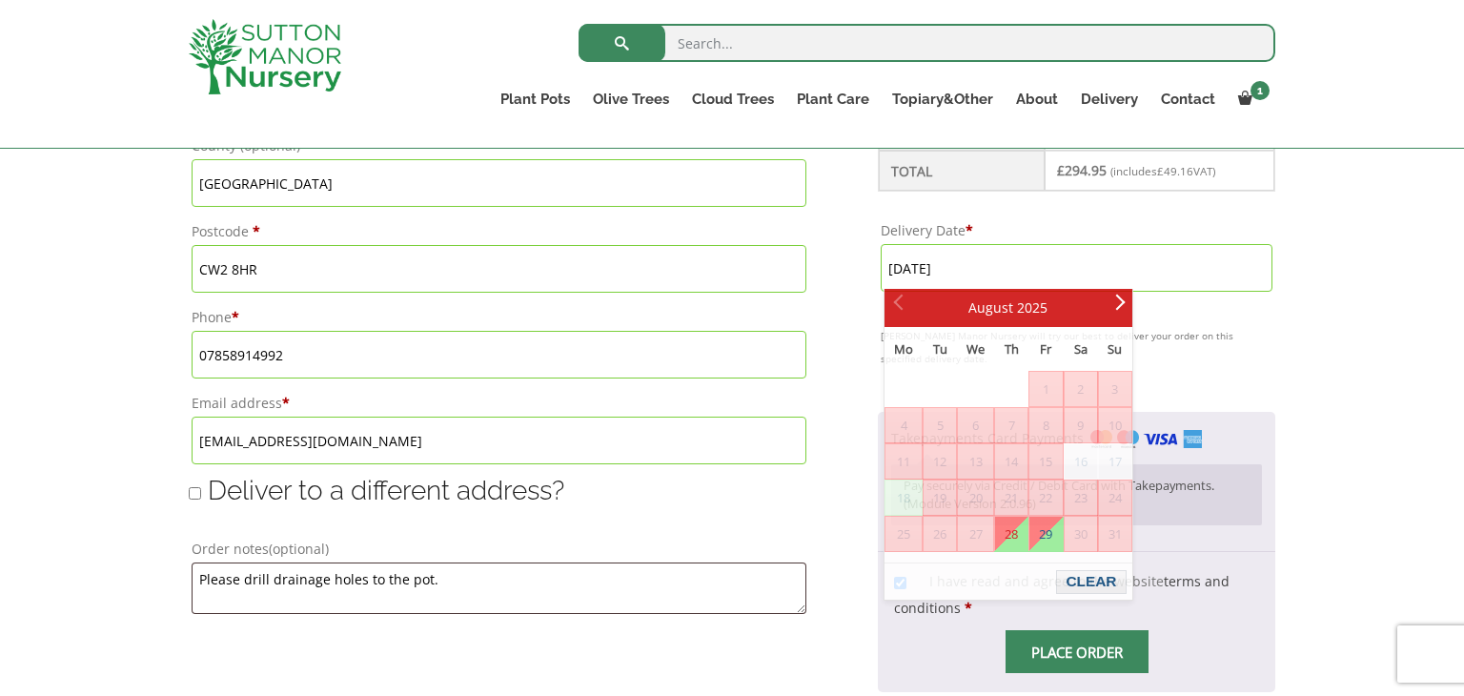
click at [1366, 269] on div "Have a coupon? Click here to enter your code Apply coupon Billing details First…" at bounding box center [732, 71] width 1464 height 1366
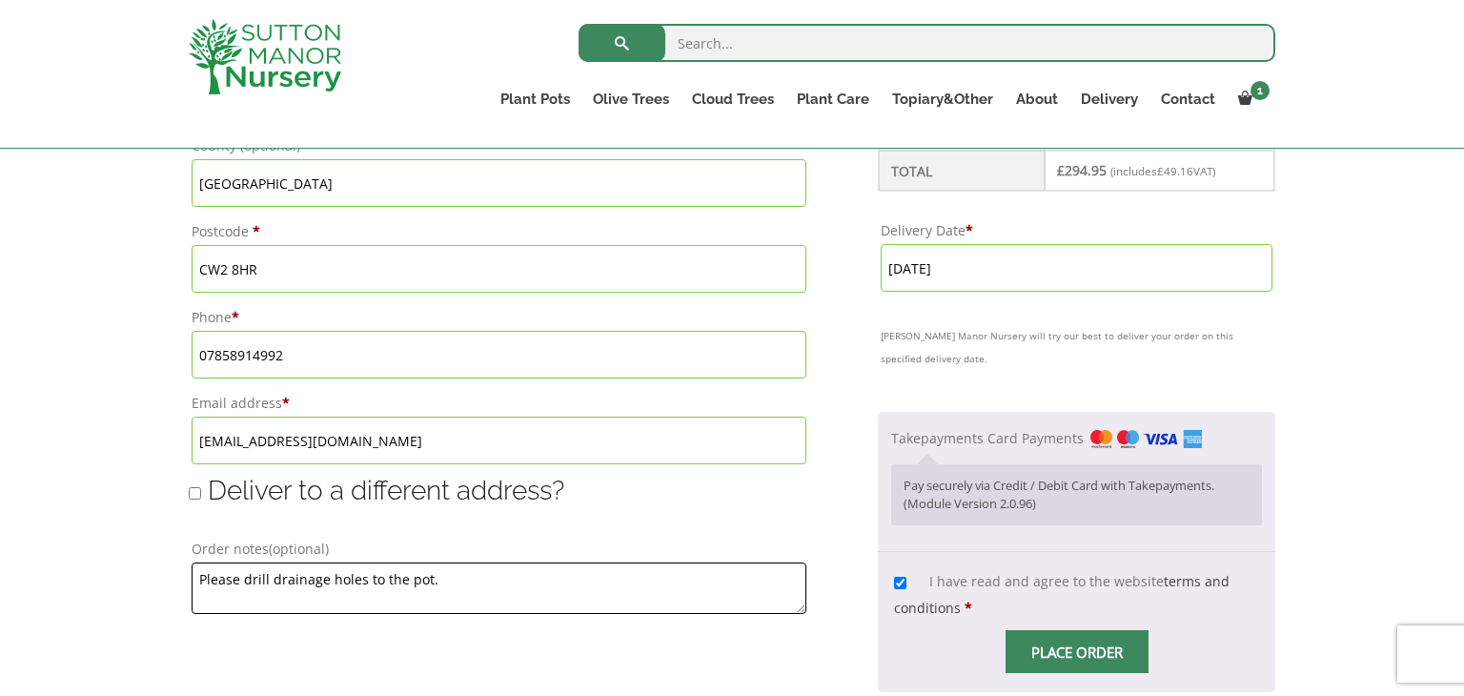
click at [376, 581] on textarea "Please drill drainage holes to the pot." at bounding box center [499, 587] width 615 height 51
type textarea "Please drill drainage holes in bottom of the pot."
click at [1073, 650] on input "Place order" at bounding box center [1077, 651] width 143 height 43
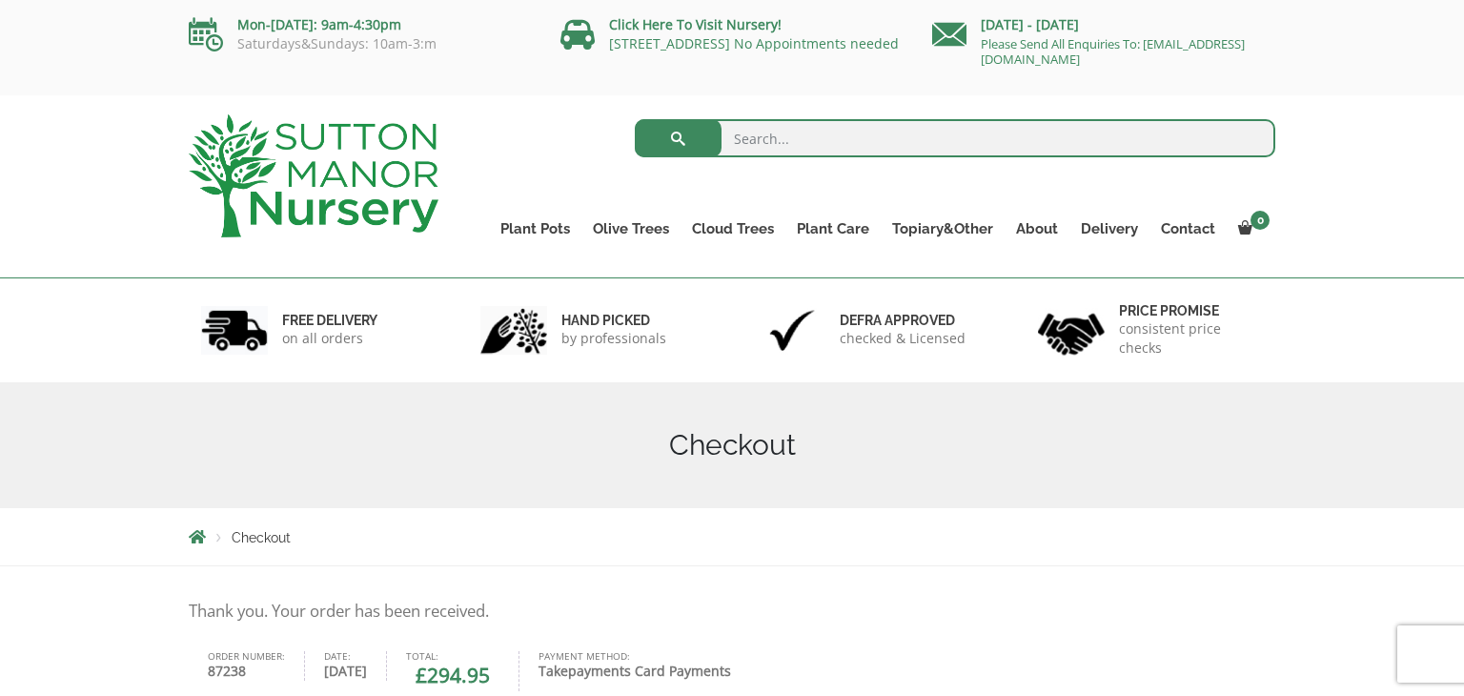
click at [1205, 551] on div "Checkout" at bounding box center [731, 536] width 1115 height 57
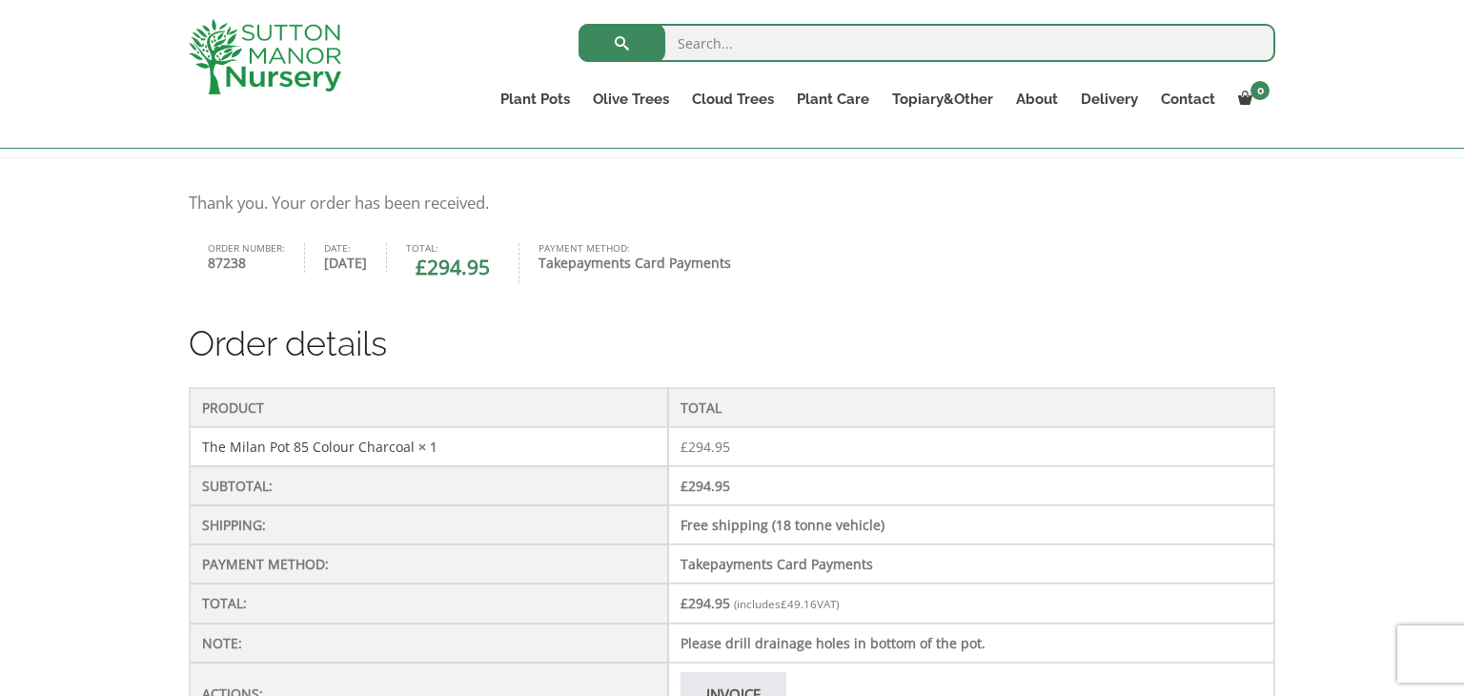
scroll to position [412, 0]
